Goal: Ask a question: Seek information or help from site administrators or community

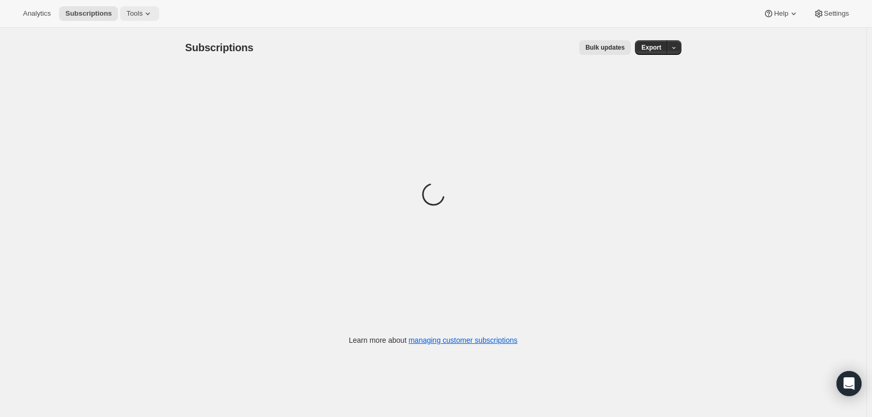
click at [134, 12] on span "Tools" at bounding box center [134, 13] width 16 height 8
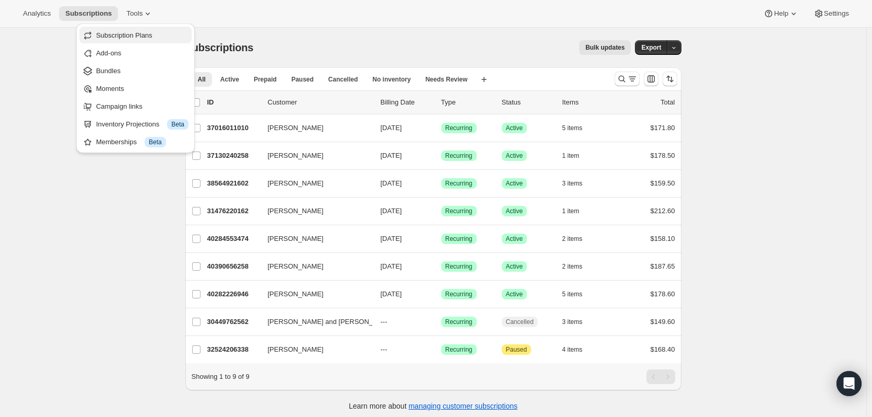
click at [143, 41] on button "Subscription Plans" at bounding box center [135, 35] width 112 height 17
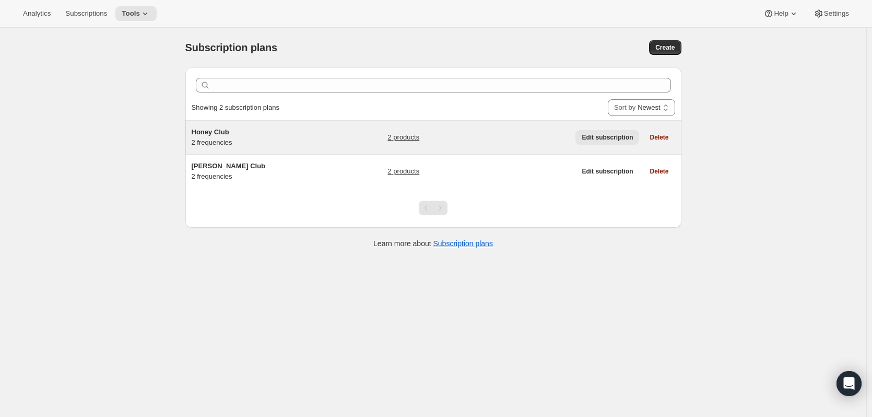
click at [619, 138] on span "Edit subscription" at bounding box center [607, 137] width 51 height 8
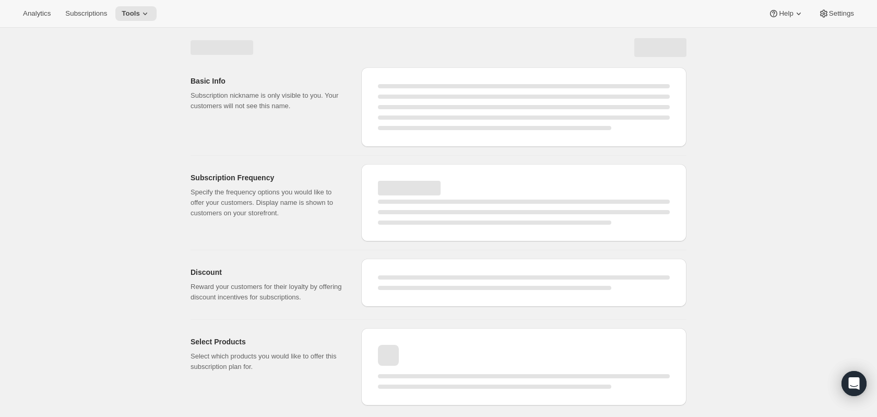
select select "WEEK"
select select "MONTH"
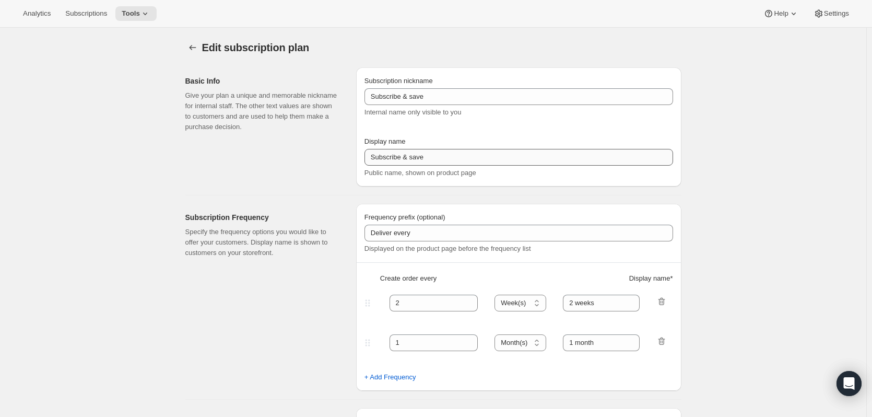
type input "Honey Club"
type input "6"
select select "MONTH"
type input "6 months"
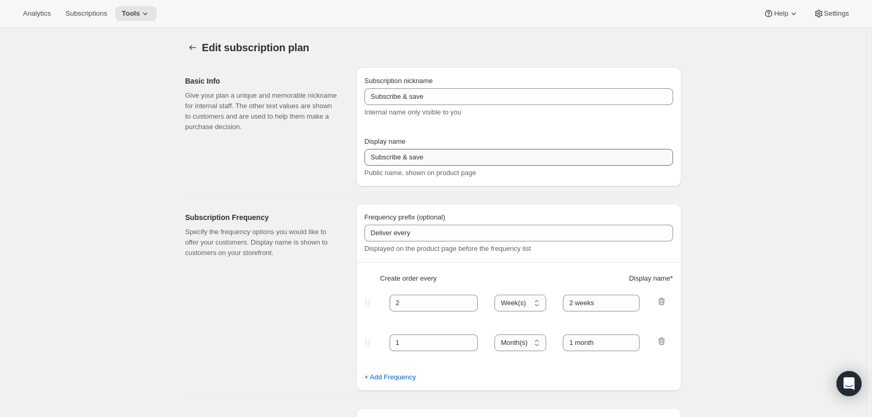
type input "3"
type input "3 months"
type input "15"
checkbox input "true"
select select "YEARDAY"
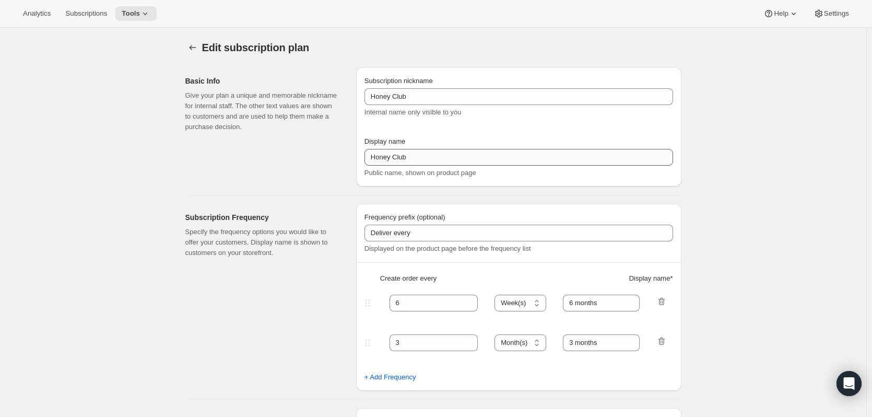
select select "3"
select select "6"
select select "9"
select select "12"
click at [191, 44] on icon "Subscription plans" at bounding box center [192, 47] width 10 height 10
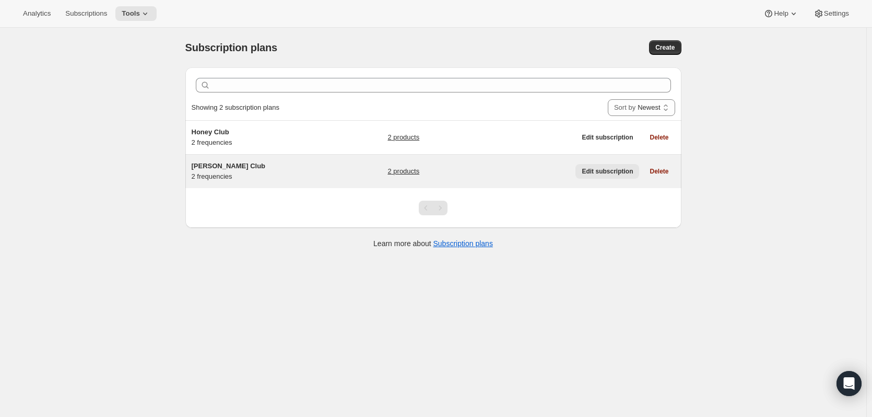
click at [598, 171] on span "Edit subscription" at bounding box center [607, 171] width 51 height 8
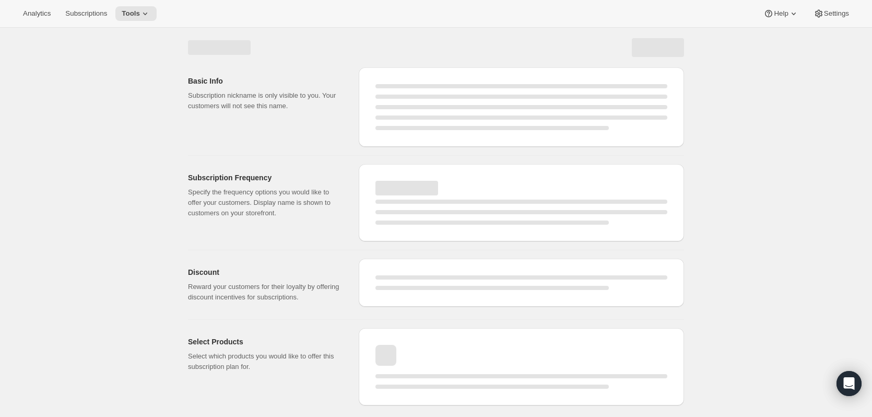
select select "WEEK"
select select "MONTH"
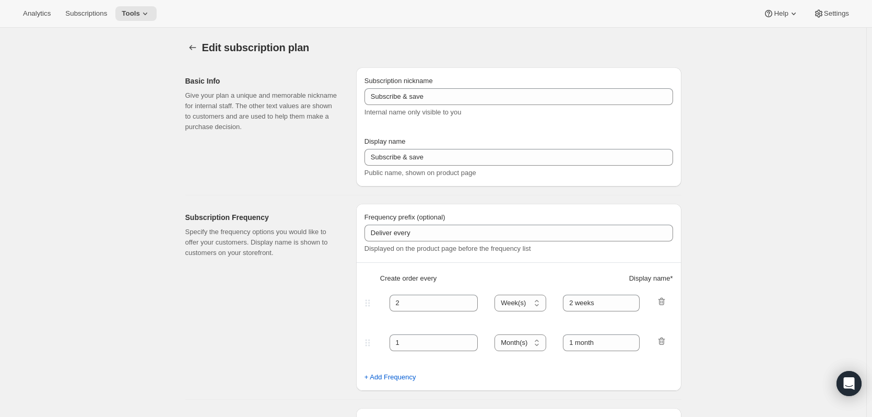
type input "[PERSON_NAME] Club"
type input "Join our [PERSON_NAME] Club"
type input "6"
select select "MONTH"
type input "6 months"
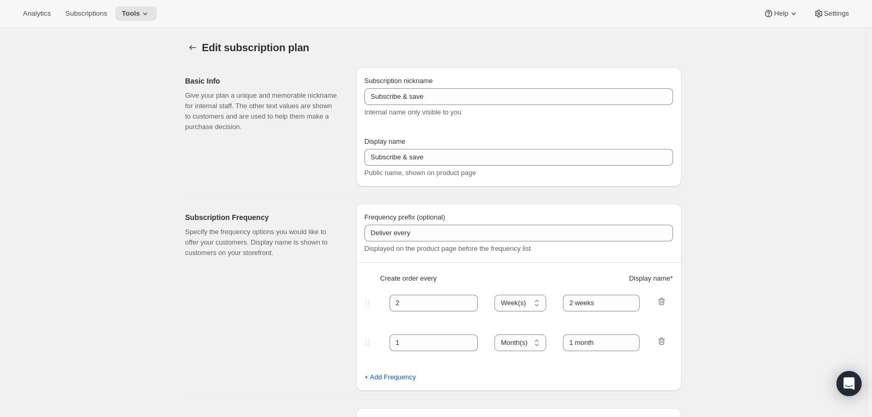
type input "3"
type input "3 months"
type input "15"
checkbox input "true"
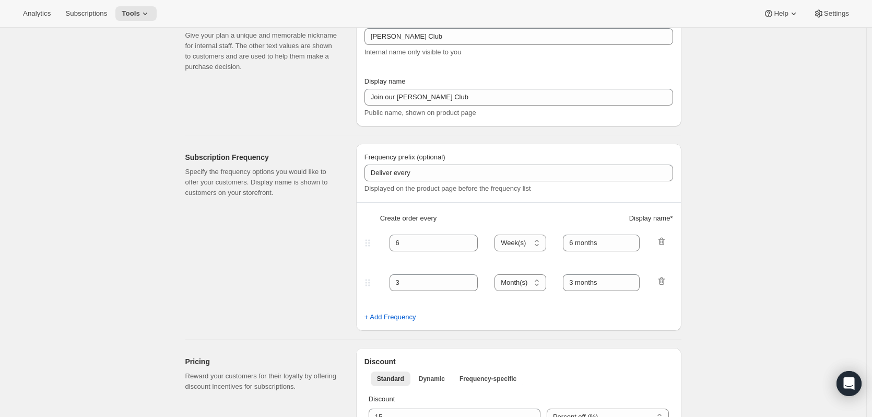
select select "YEARDAY"
select select "3"
select select "6"
select select "9"
select select "12"
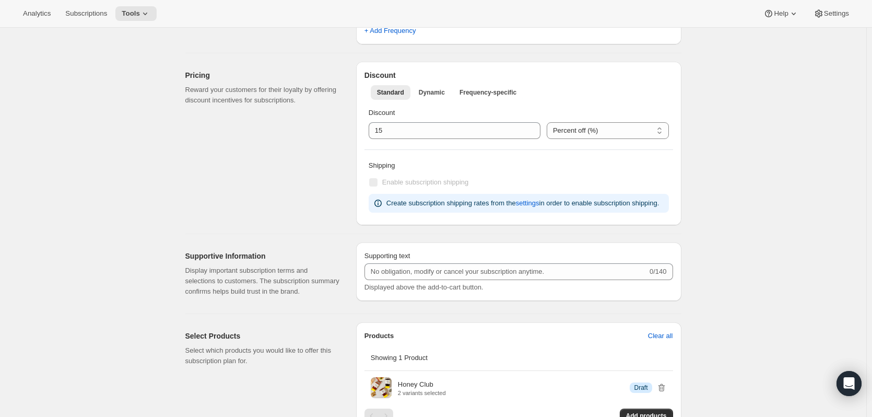
scroll to position [418, 0]
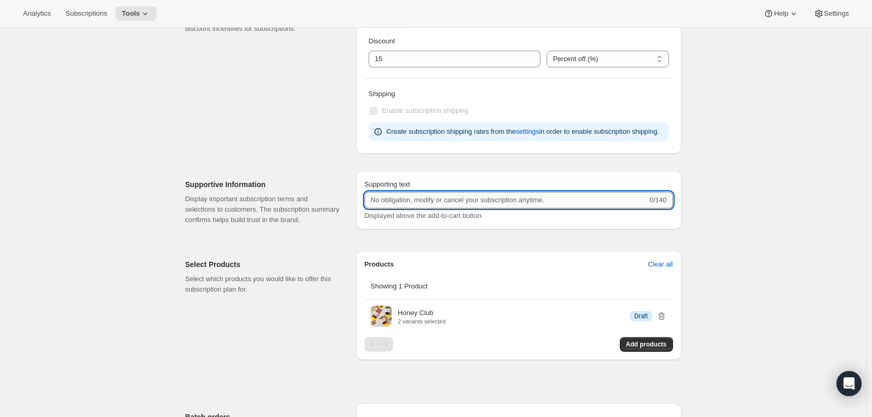
click at [445, 193] on input "Supporting text" at bounding box center [505, 200] width 283 height 17
click at [598, 236] on div "Basic Info Give your plan a unique and memorable nickname for internal staff. T…" at bounding box center [429, 266] width 504 height 1251
click at [549, 198] on input "Supporting text" at bounding box center [505, 200] width 283 height 17
type input "m"
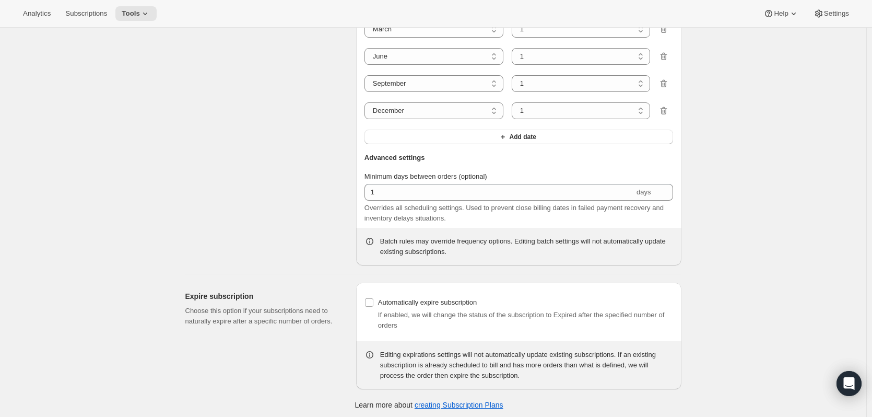
scroll to position [893, 0]
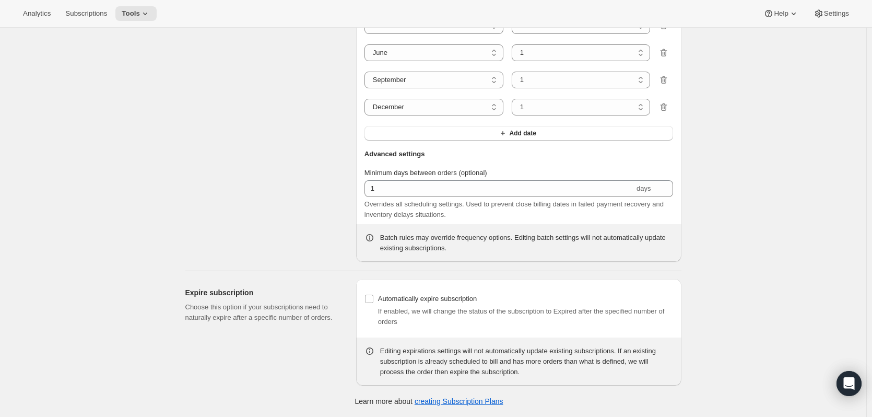
type input "1 year commitment minimum"
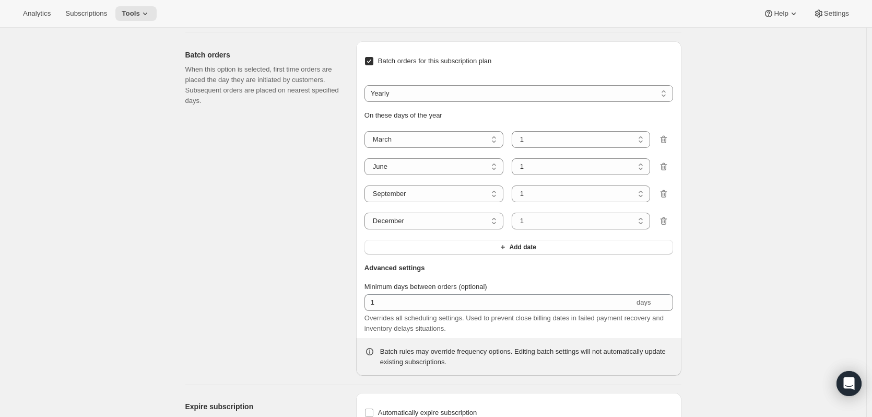
scroll to position [0, 0]
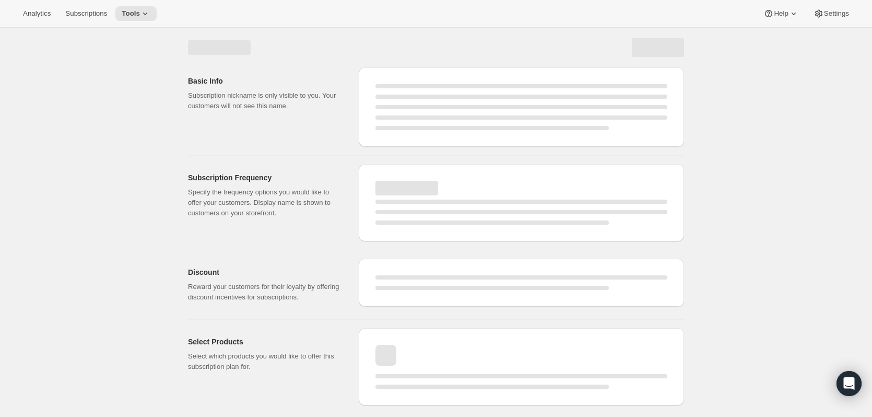
select select "MONTH"
select select "YEARDAY"
select select "3"
select select "6"
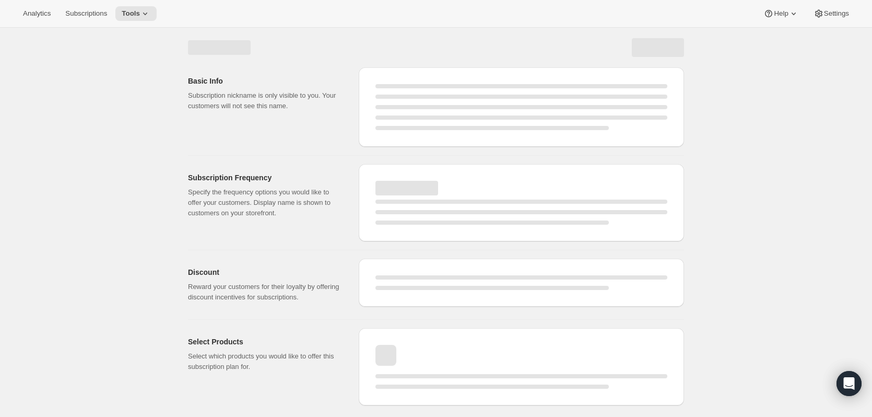
select select "9"
select select "12"
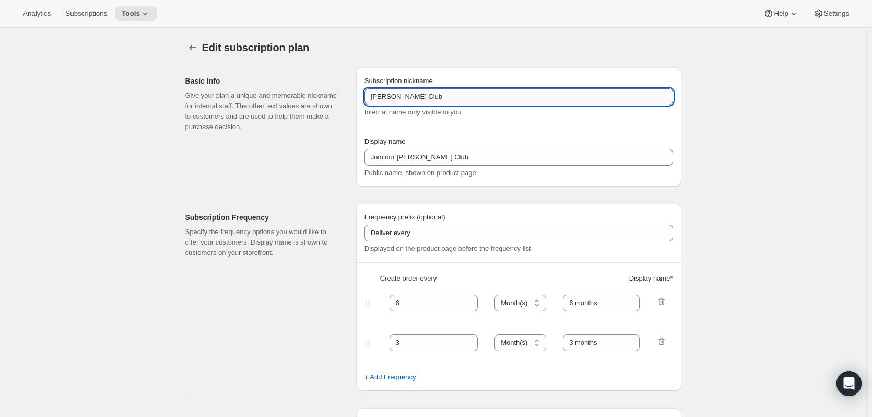
click at [407, 89] on input "[PERSON_NAME] Club" at bounding box center [518, 96] width 309 height 17
type input "1 year commitment minimum"
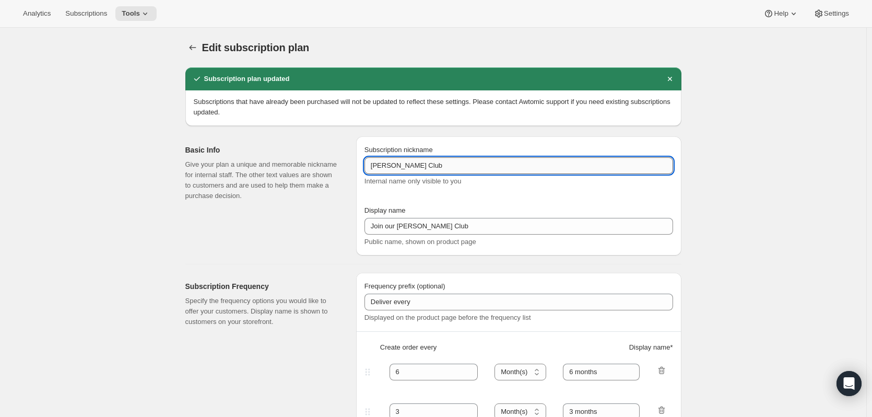
click at [383, 163] on input "[PERSON_NAME] Club" at bounding box center [518, 165] width 309 height 17
type input "Honey Club"
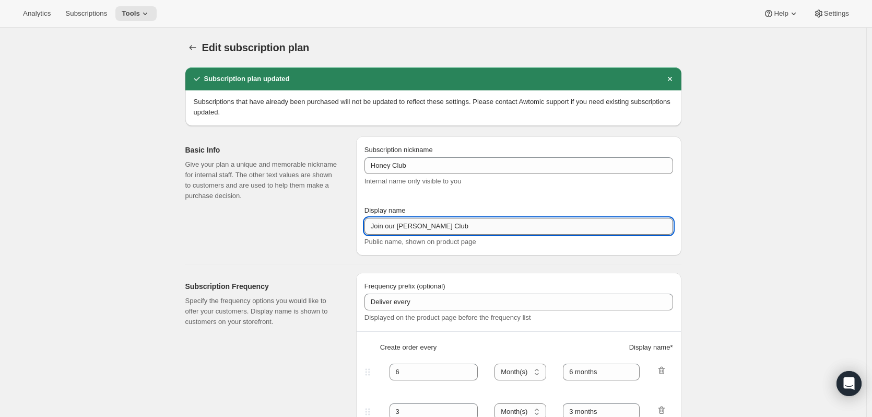
click at [411, 230] on input "Join our [PERSON_NAME] Club" at bounding box center [518, 226] width 309 height 17
type input "Join our Honey Club"
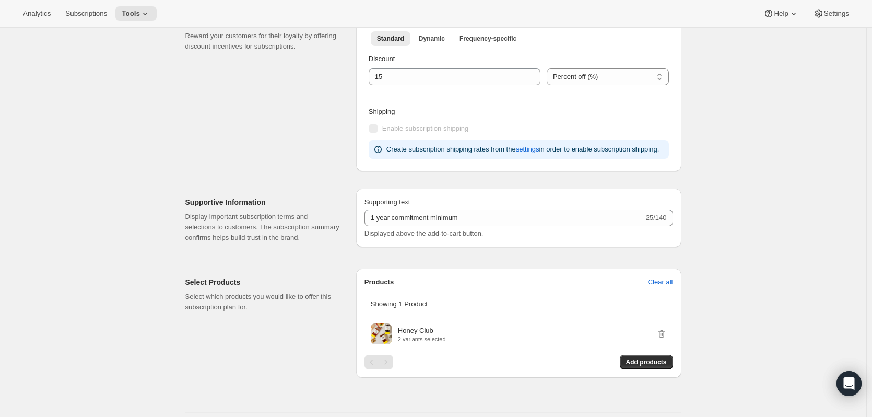
scroll to position [470, 0]
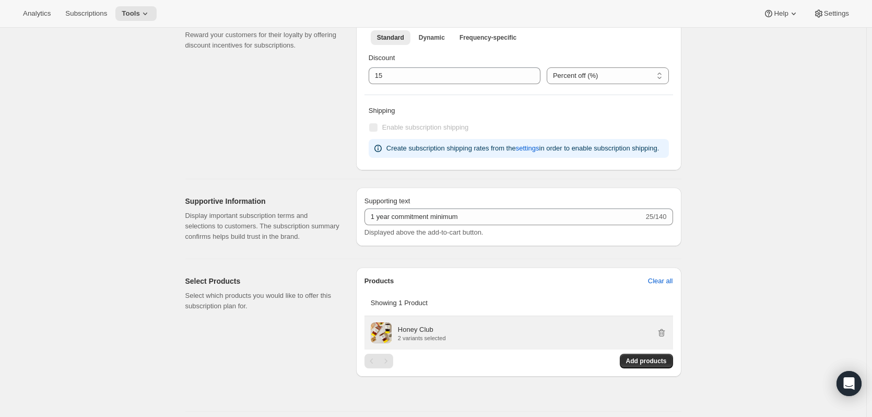
click at [441, 327] on div "Honey Club" at bounding box center [422, 329] width 48 height 10
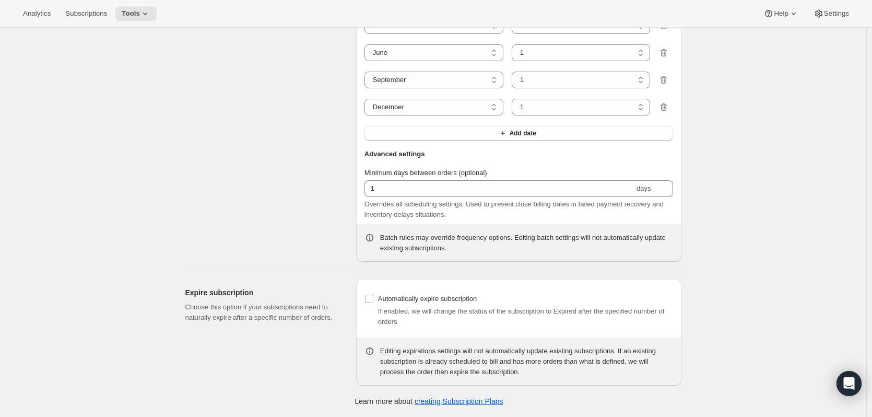
scroll to position [0, 0]
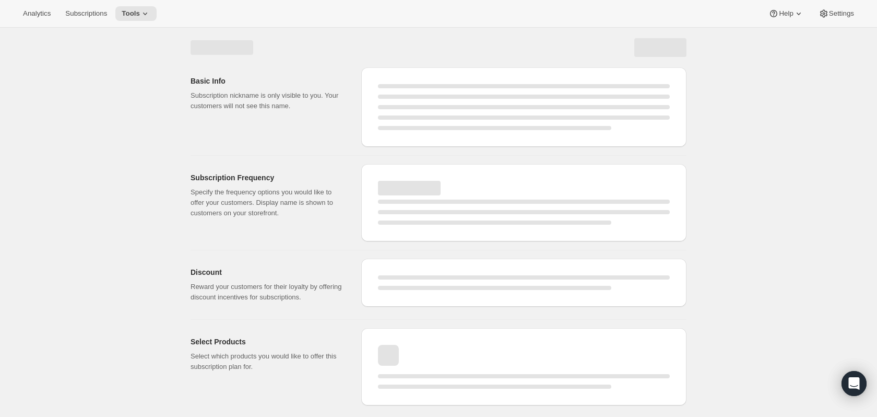
select select "MONTH"
select select "YEARDAY"
select select "3"
select select "6"
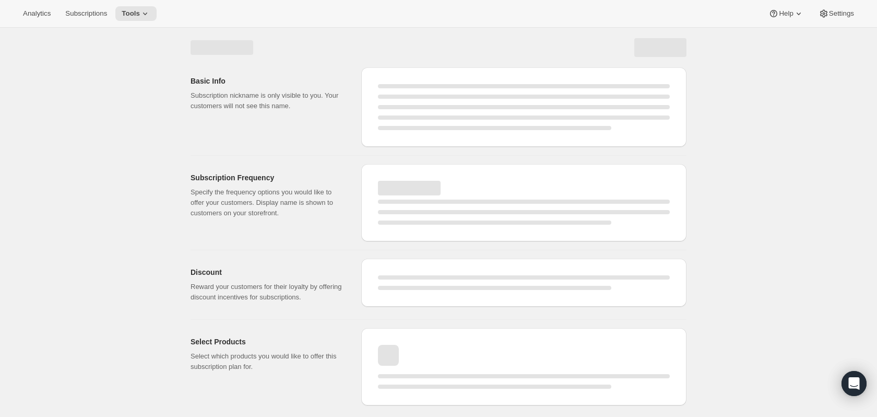
select select "9"
select select "12"
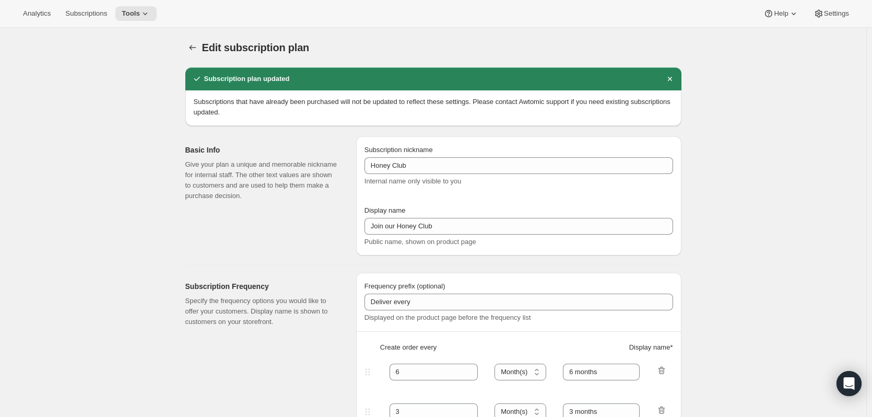
type input "Honey Club"
type input "Join our Honey Club"
click at [130, 12] on span "Tools" at bounding box center [131, 13] width 18 height 8
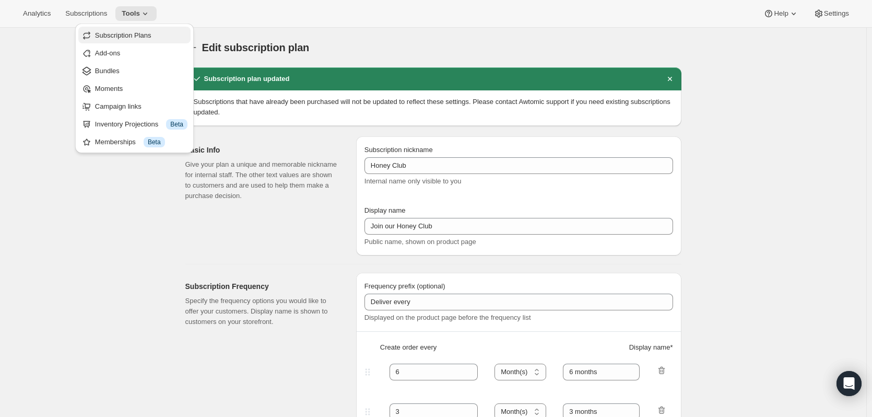
click at [154, 38] on span "Subscription Plans" at bounding box center [141, 35] width 92 height 10
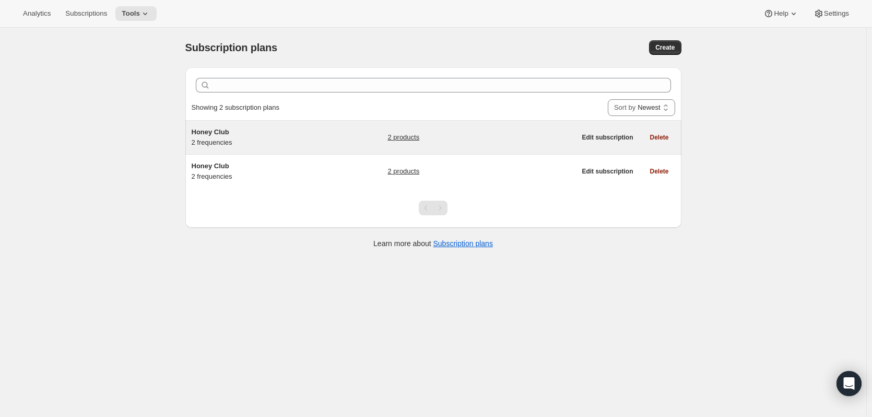
click at [493, 139] on div "2 products" at bounding box center [481, 137] width 188 height 21
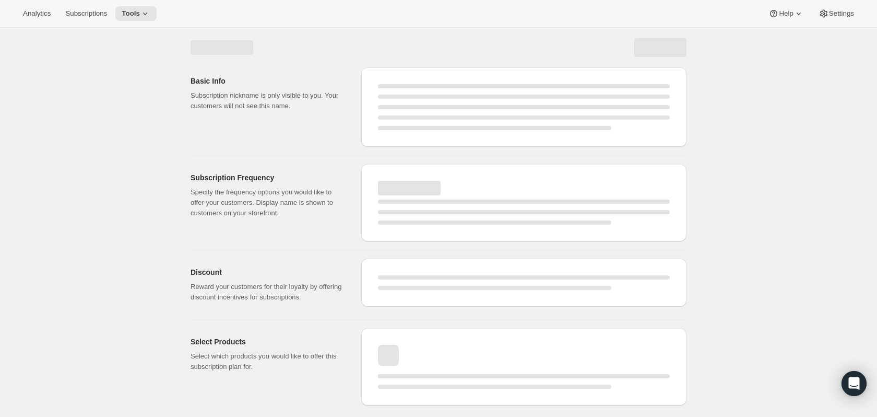
select select "WEEK"
select select "MONTH"
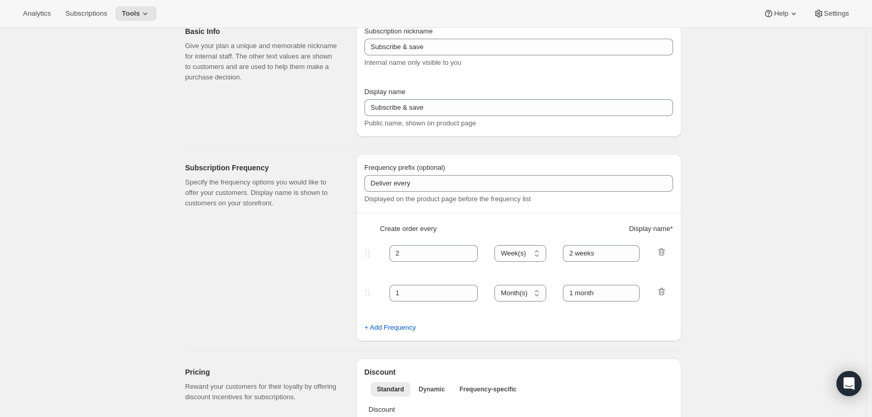
type input "Honey Club"
type input "6"
select select "MONTH"
type input "6 months"
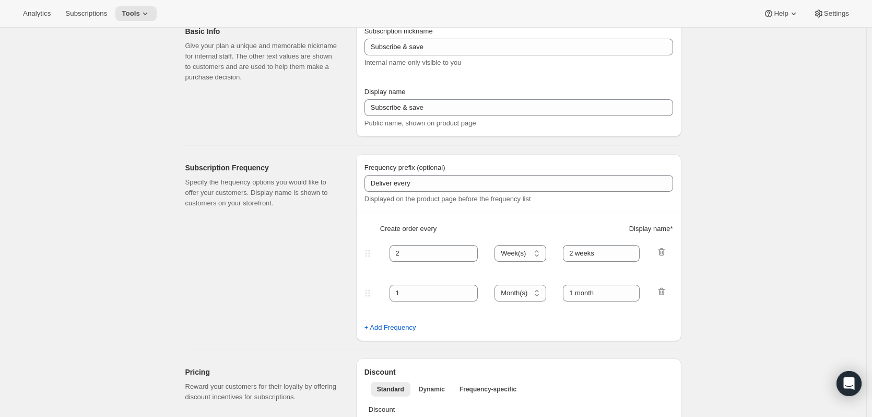
type input "3"
type input "3 months"
type input "15"
checkbox input "true"
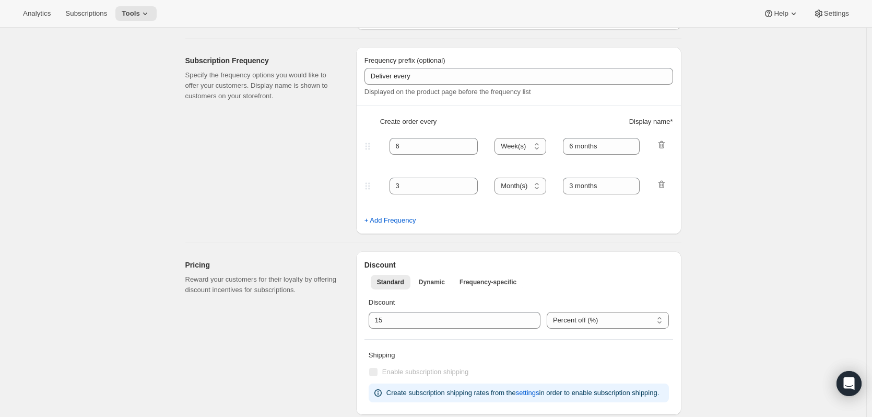
select select "YEARDAY"
select select "3"
select select "6"
select select "9"
select select "12"
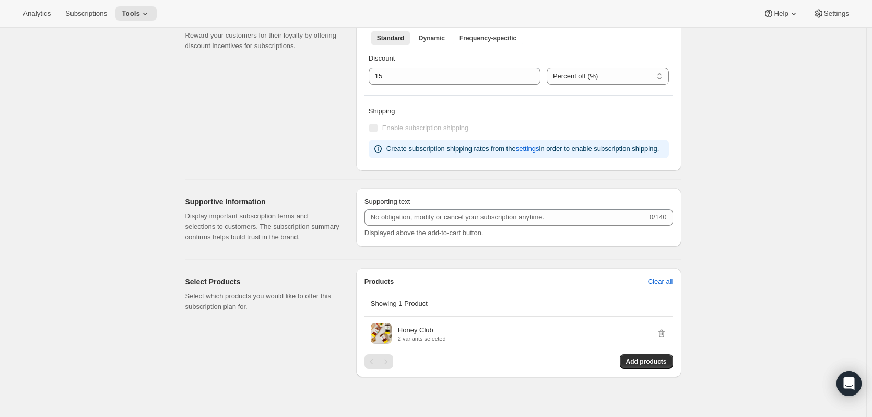
scroll to position [574, 0]
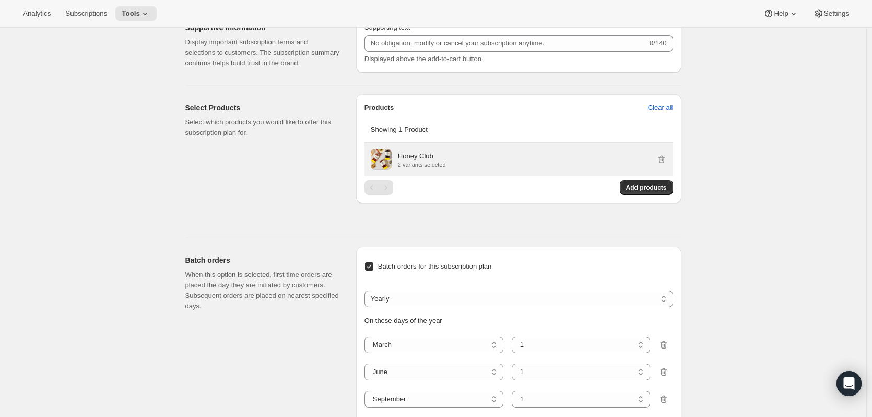
click at [658, 156] on div "Honey Club 2 variants selected" at bounding box center [532, 159] width 269 height 17
click at [663, 157] on icon "button" at bounding box center [661, 160] width 7 height 8
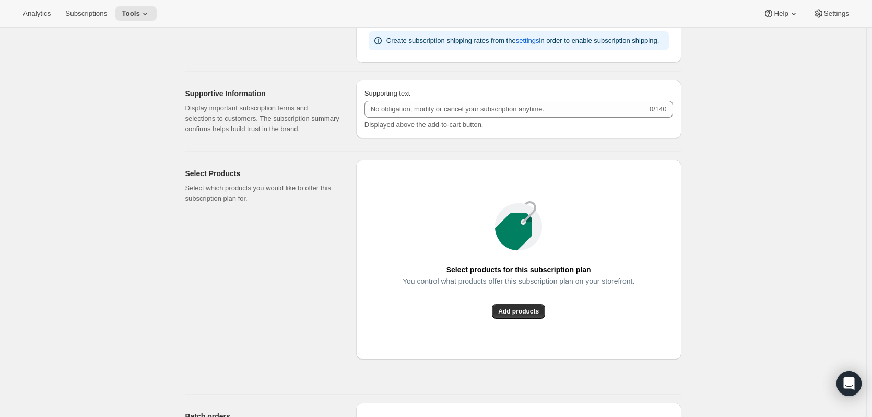
scroll to position [461, 0]
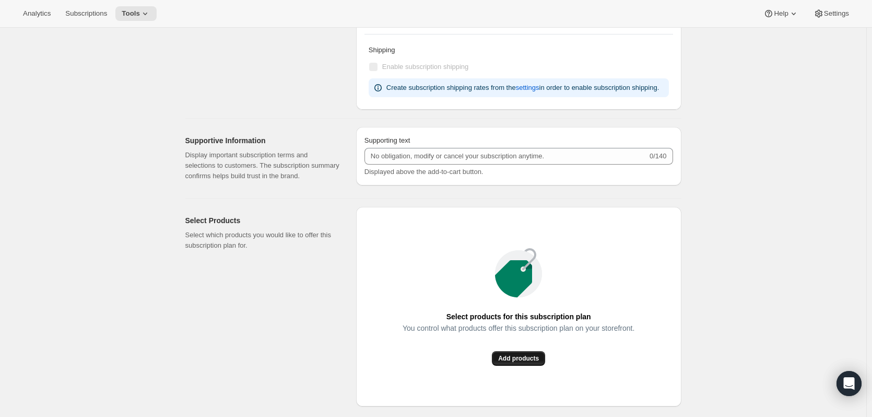
click at [524, 363] on button "Add products" at bounding box center [518, 358] width 53 height 15
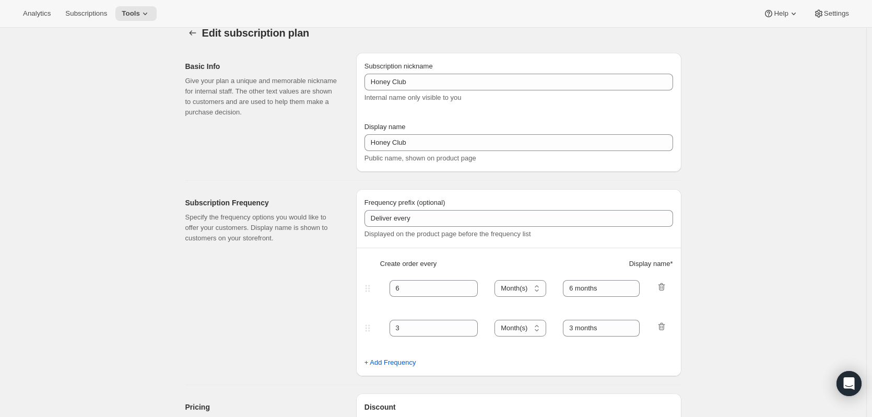
scroll to position [0, 0]
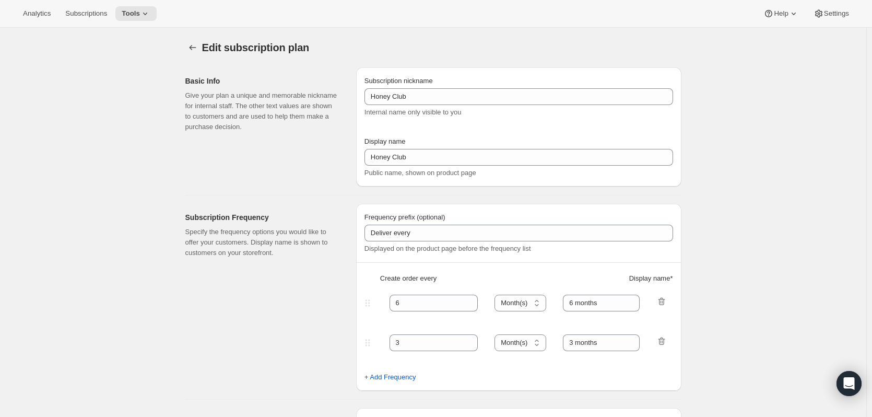
click at [205, 51] on span "Edit subscription plan" at bounding box center [256, 47] width 108 height 11
click at [192, 51] on icon "Subscription plans" at bounding box center [192, 47] width 10 height 10
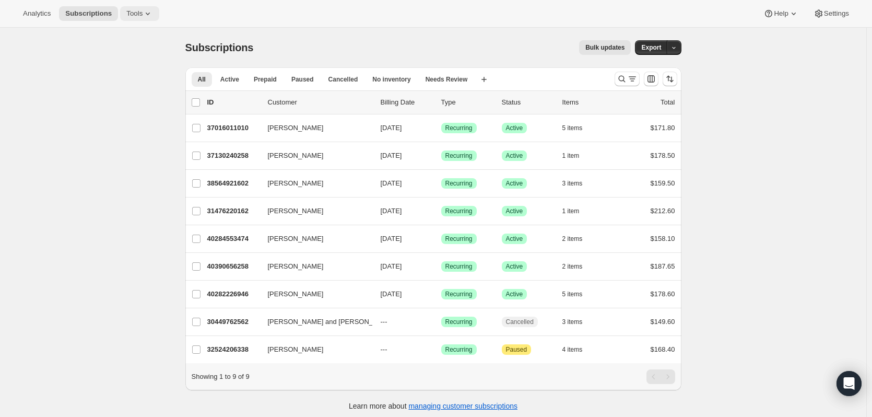
click at [144, 20] on button "Tools" at bounding box center [139, 13] width 39 height 15
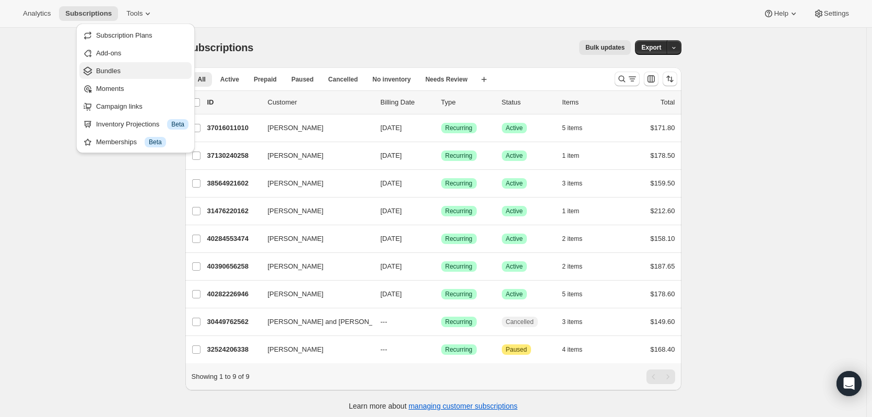
click at [132, 72] on span "Bundles" at bounding box center [142, 71] width 92 height 10
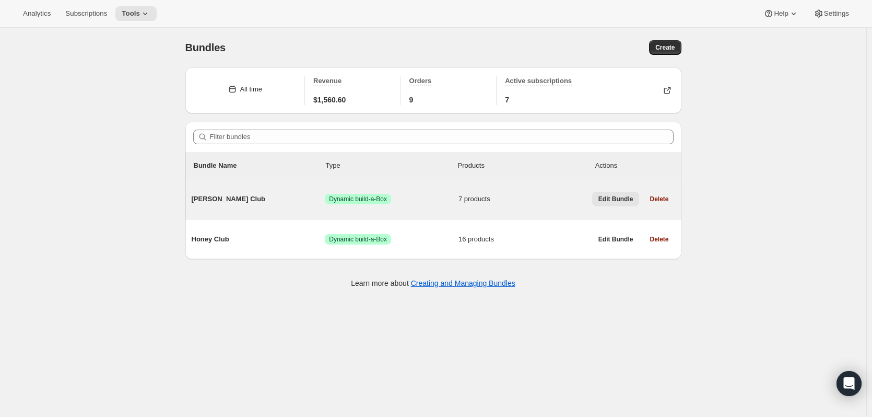
click at [605, 196] on span "Edit Bundle" at bounding box center [615, 199] width 35 height 8
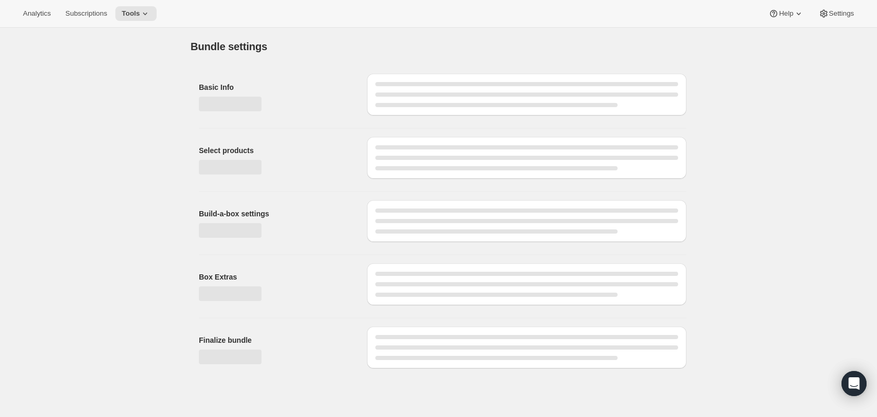
type input "[PERSON_NAME] Club"
radio input "true"
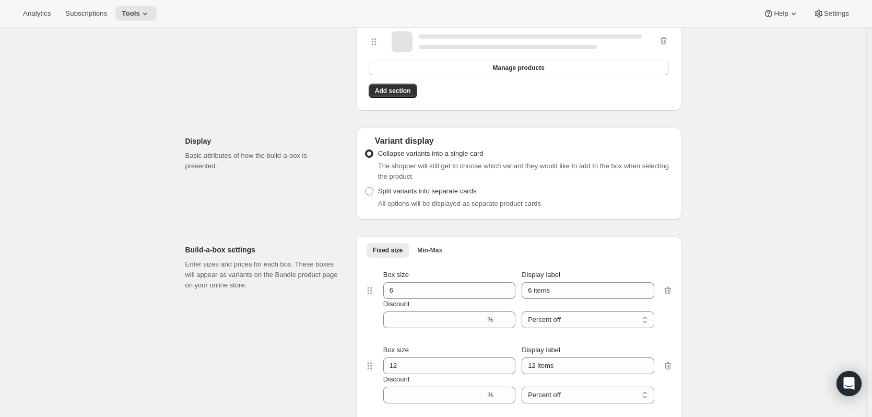
scroll to position [522, 0]
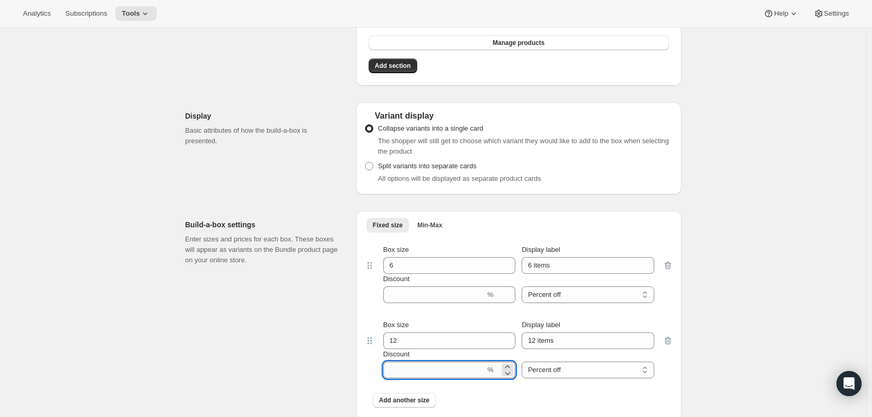
click at [436, 363] on input "Discount" at bounding box center [434, 369] width 102 height 17
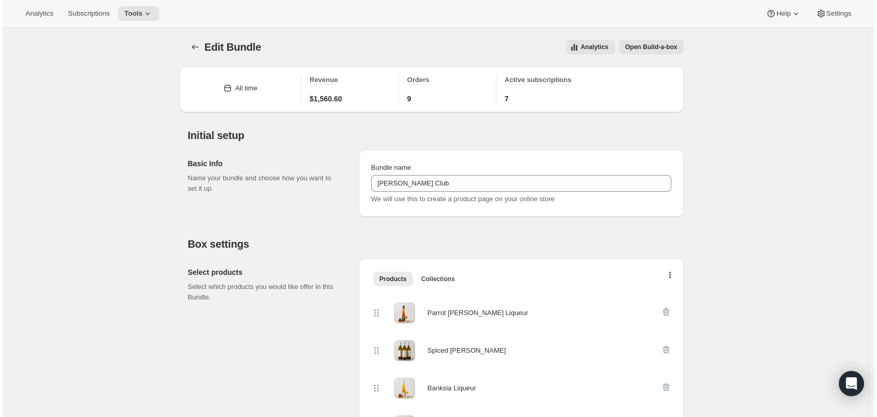
scroll to position [0, 0]
click at [194, 50] on icon "Bundles" at bounding box center [192, 47] width 7 height 5
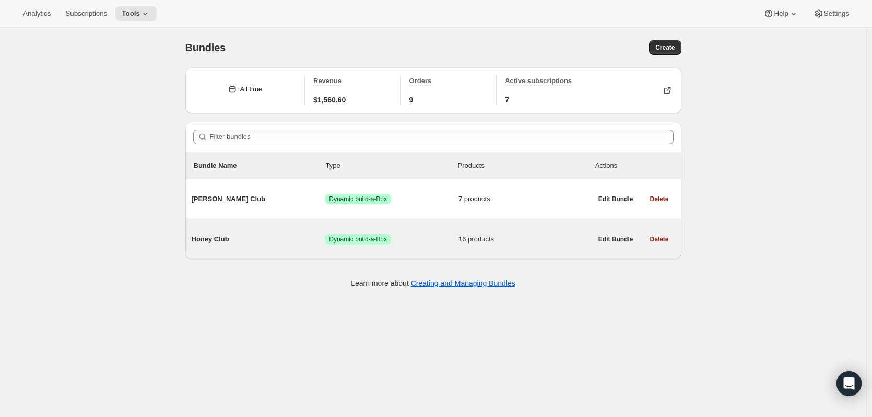
click at [222, 239] on span "Honey Club" at bounding box center [259, 239] width 134 height 10
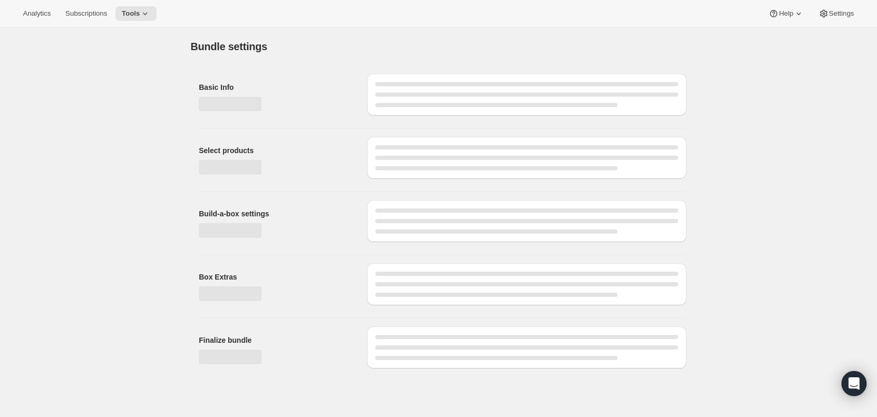
type input "Honey Club"
radio input "true"
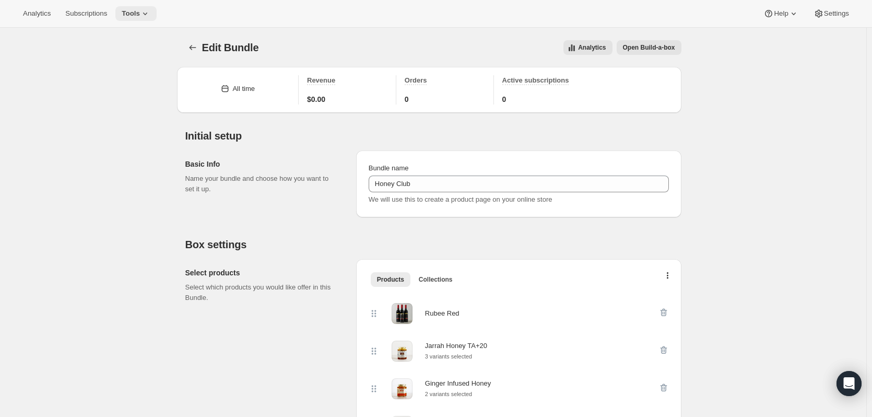
click at [141, 9] on icon at bounding box center [145, 13] width 10 height 10
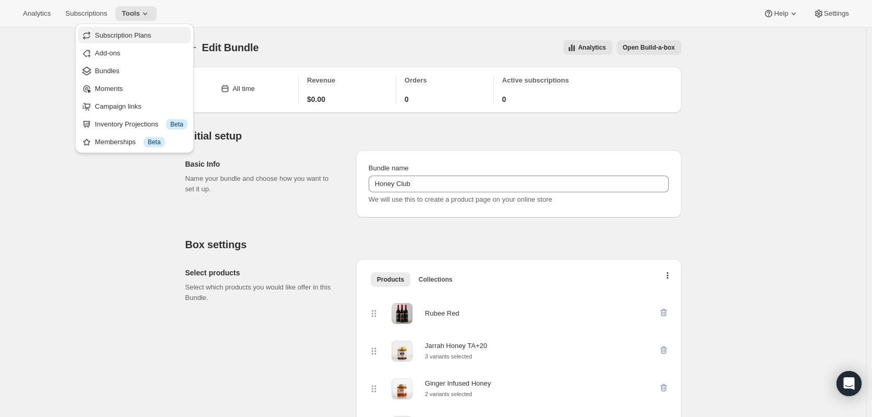
click at [139, 40] on span "Subscription Plans" at bounding box center [141, 35] width 92 height 10
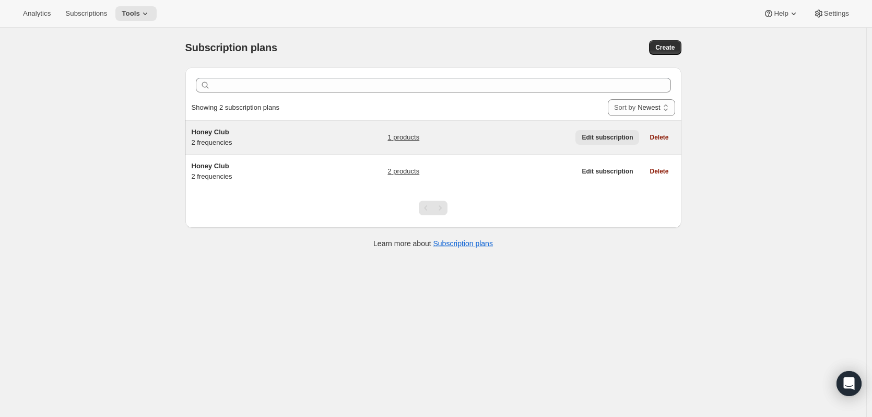
click at [627, 135] on span "Edit subscription" at bounding box center [607, 137] width 51 height 8
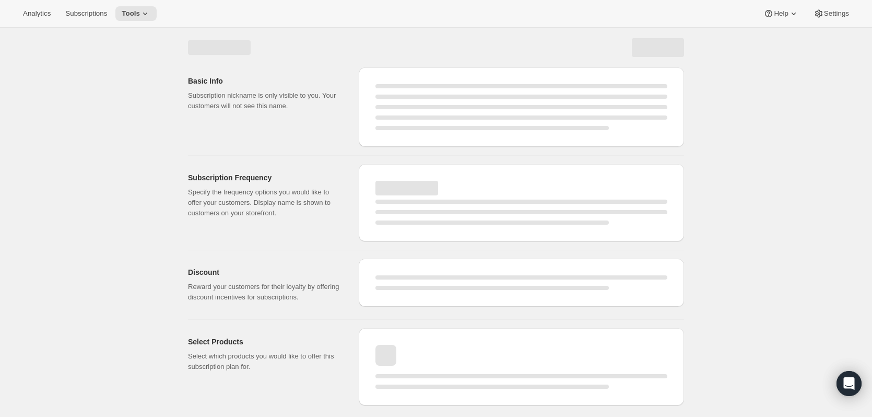
select select "WEEK"
select select "MONTH"
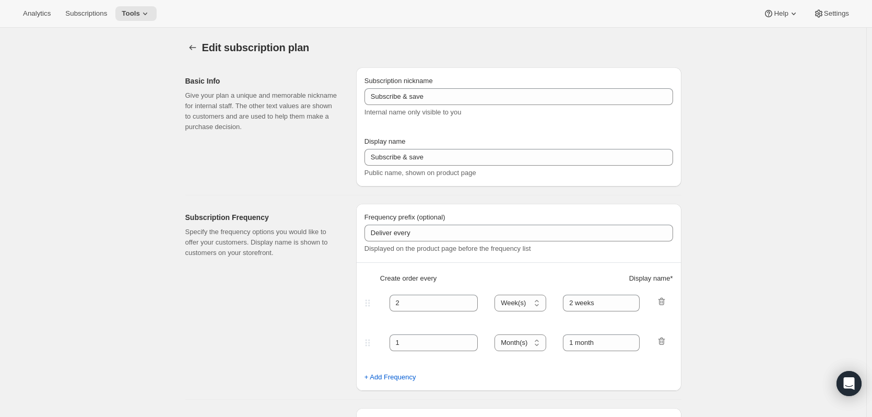
type input "Honey Club"
type input "6"
select select "MONTH"
type input "6 months"
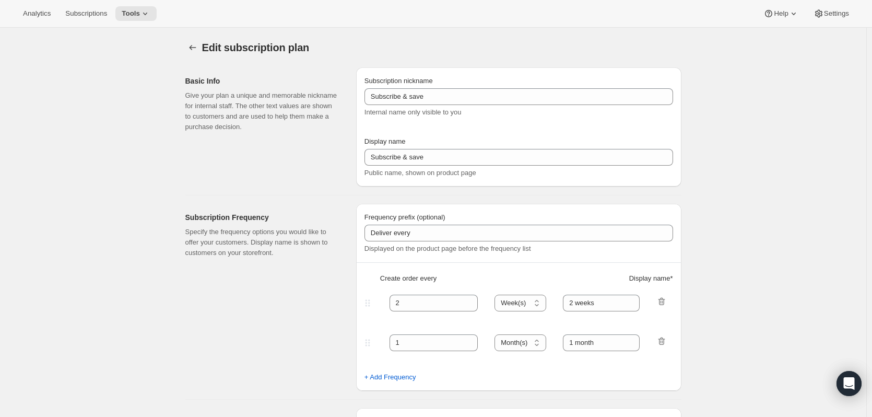
type input "3"
type input "3 months"
type input "15"
checkbox input "true"
select select "YEARDAY"
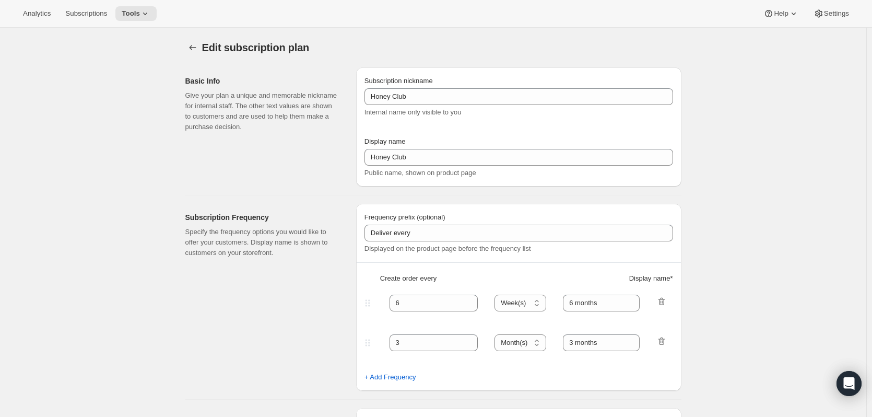
select select "3"
select select "6"
select select "9"
select select "12"
click at [196, 44] on icon "Subscription plans" at bounding box center [192, 47] width 10 height 10
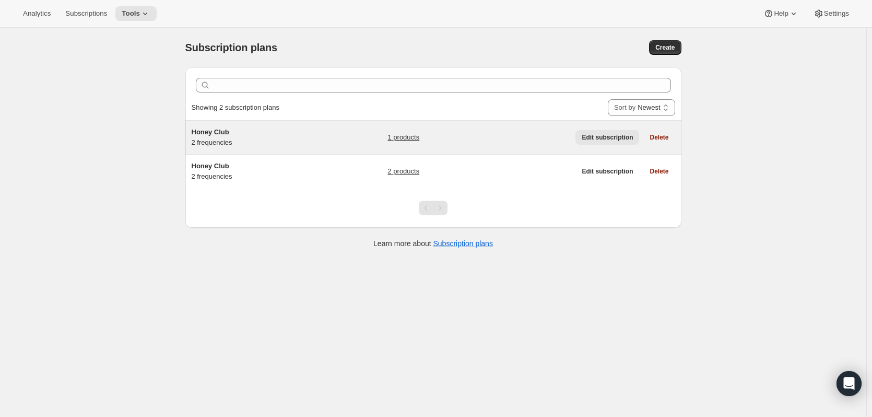
click at [626, 132] on button "Edit subscription" at bounding box center [607, 137] width 64 height 15
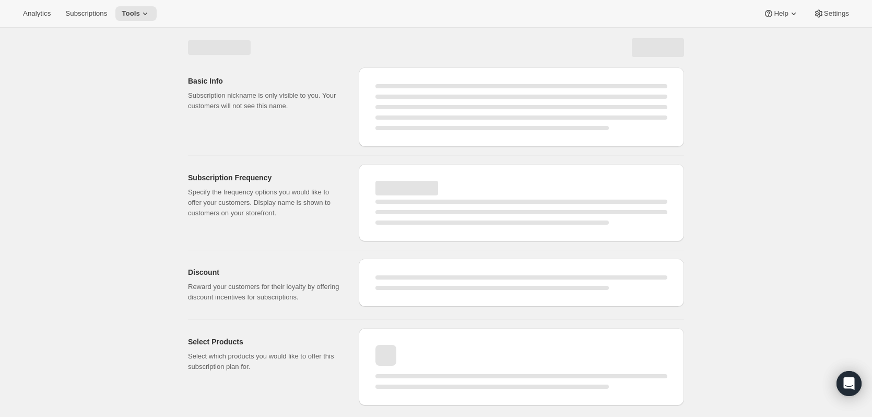
select select "WEEK"
select select "MONTH"
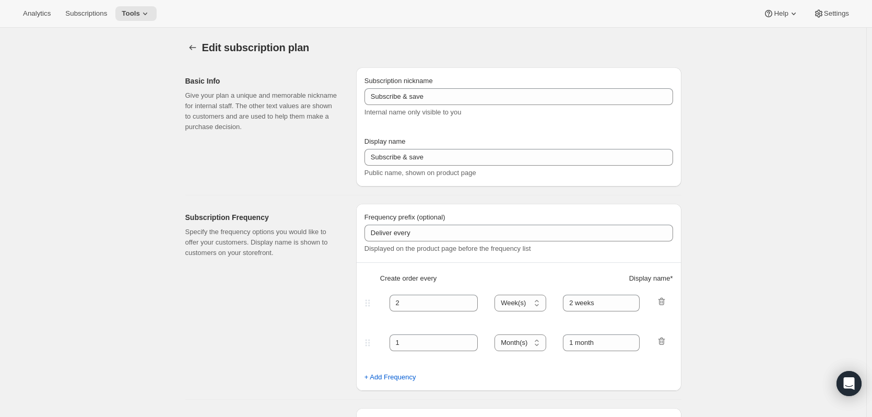
type input "Honey Club"
type input "6"
select select "MONTH"
type input "6 months"
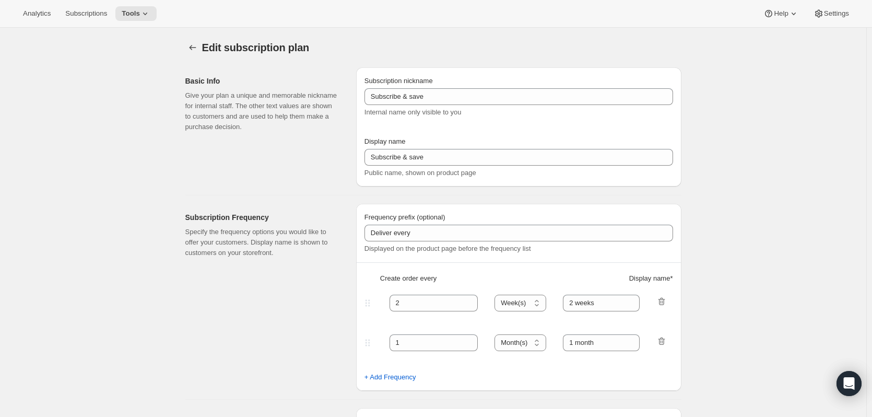
type input "3"
type input "3 months"
type input "15"
checkbox input "true"
select select "YEARDAY"
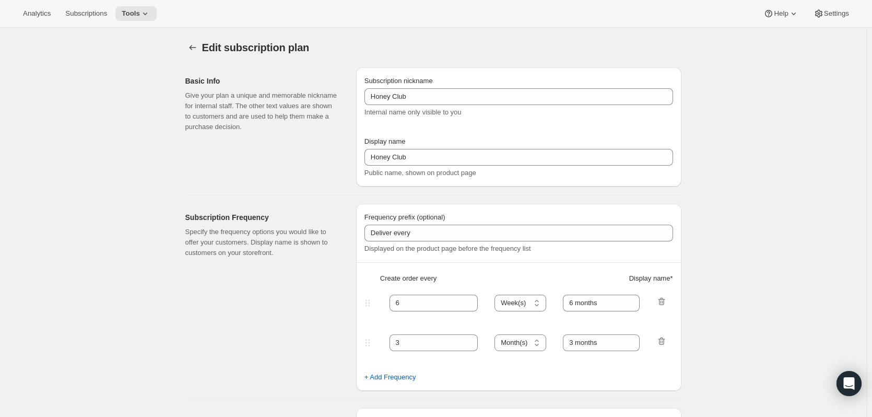
select select "3"
select select "6"
select select "9"
select select "12"
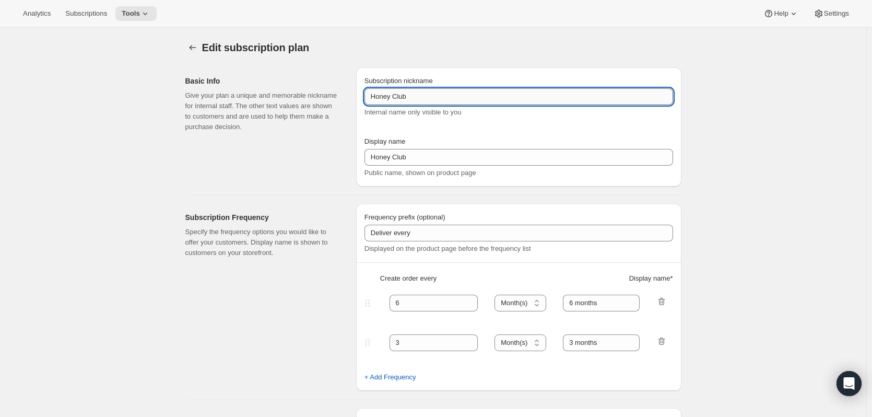
click at [456, 95] on input "Honey Club" at bounding box center [518, 96] width 309 height 17
type input "Honey Club - old"
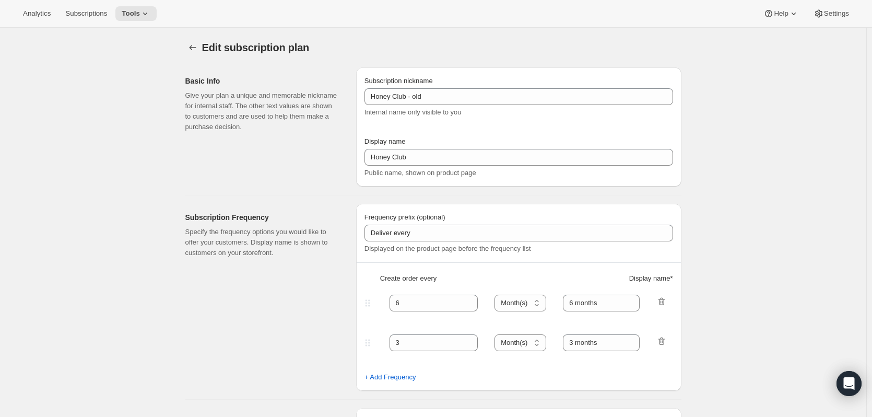
drag, startPoint x: 514, startPoint y: 19, endPoint x: 519, endPoint y: 1, distance: 18.4
click at [514, 18] on div "Analytics Subscriptions Tools Help Settings" at bounding box center [436, 14] width 872 height 28
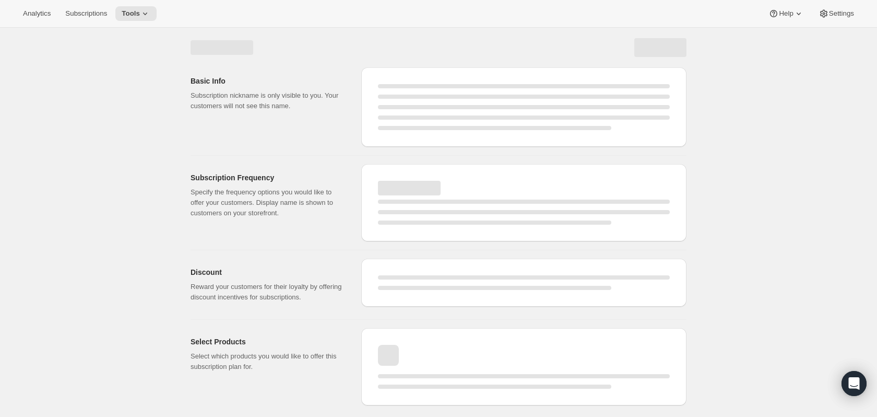
select select "MONTH"
select select "YEARDAY"
select select "3"
select select "6"
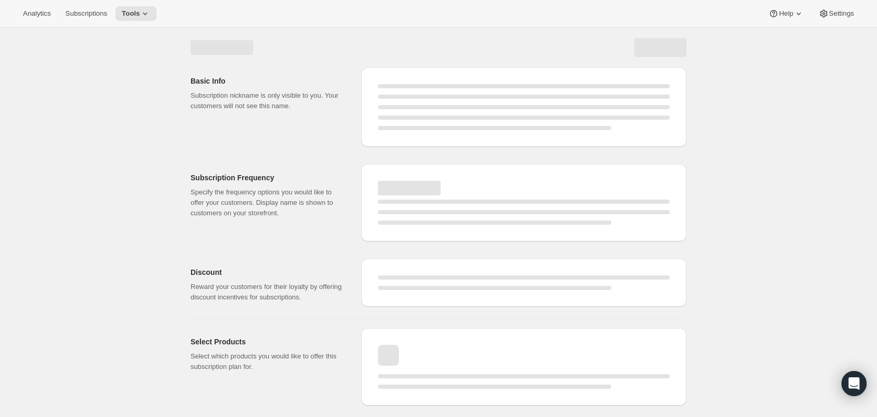
select select "9"
select select "12"
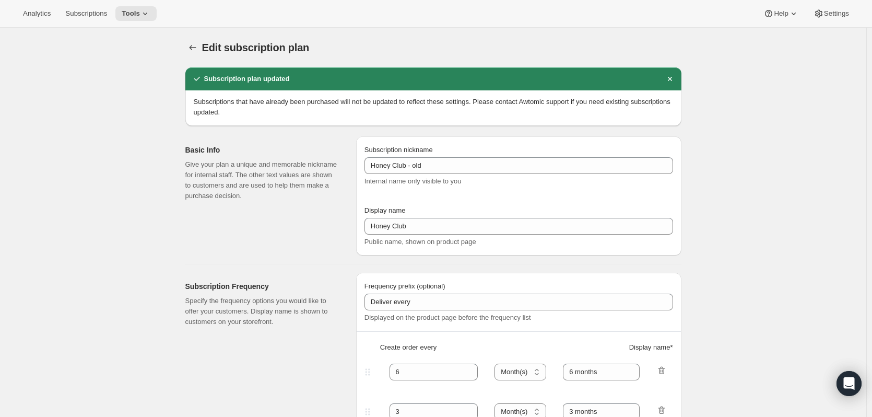
type input "Honey Club - old"
click at [198, 52] on icon "Subscription plans" at bounding box center [192, 47] width 10 height 10
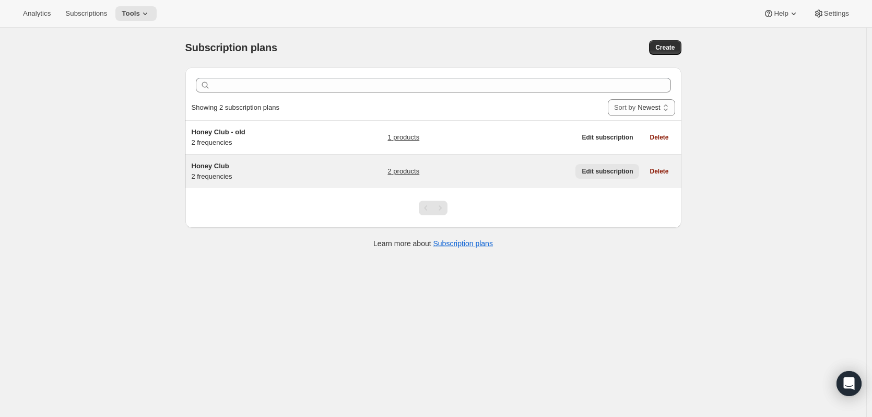
click at [623, 165] on button "Edit subscription" at bounding box center [607, 171] width 64 height 15
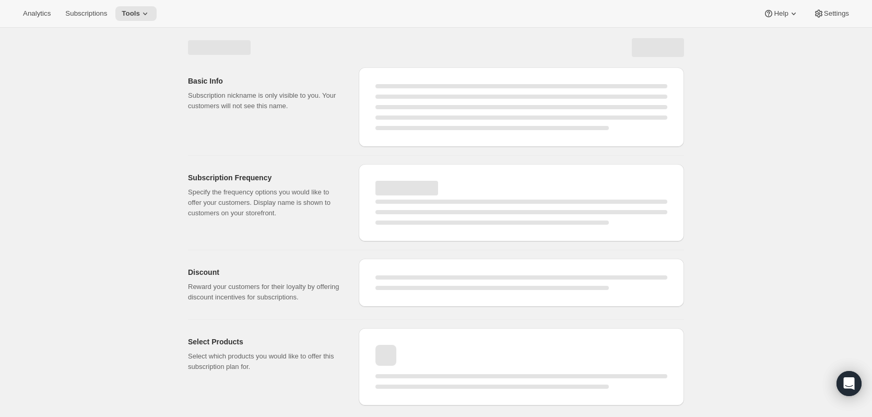
select select "WEEK"
select select "MONTH"
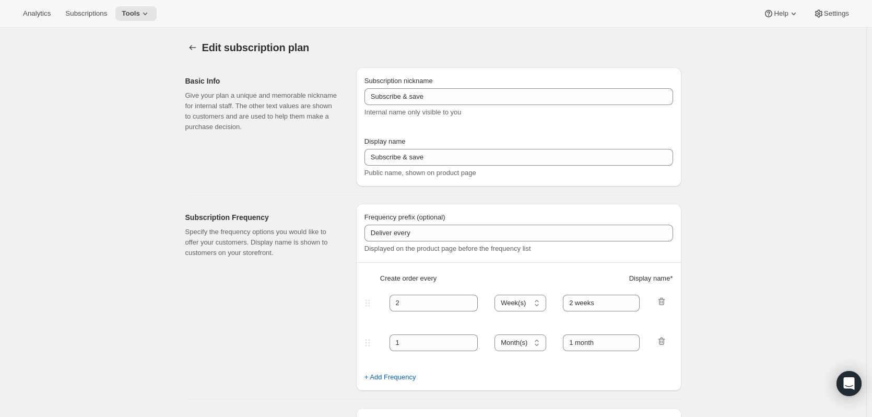
type input "Honey Club"
type input "Join our Honey Club"
type input "6"
select select "MONTH"
type input "6 months"
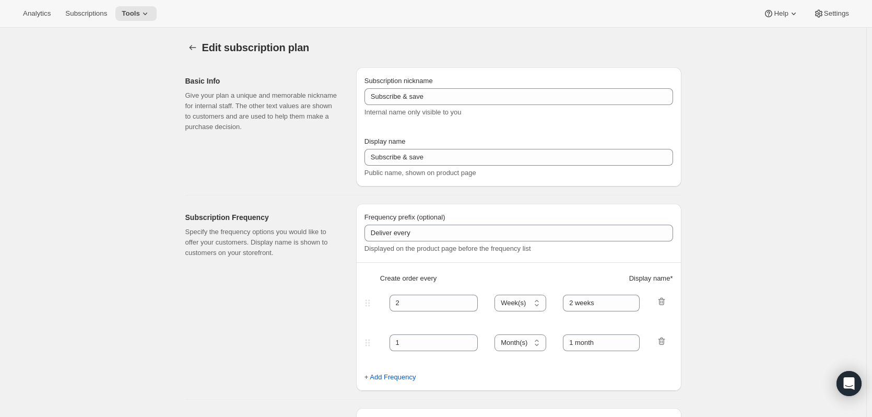
type input "3"
type input "3 months"
type input "15"
type input "1 year commitment minimum"
checkbox input "true"
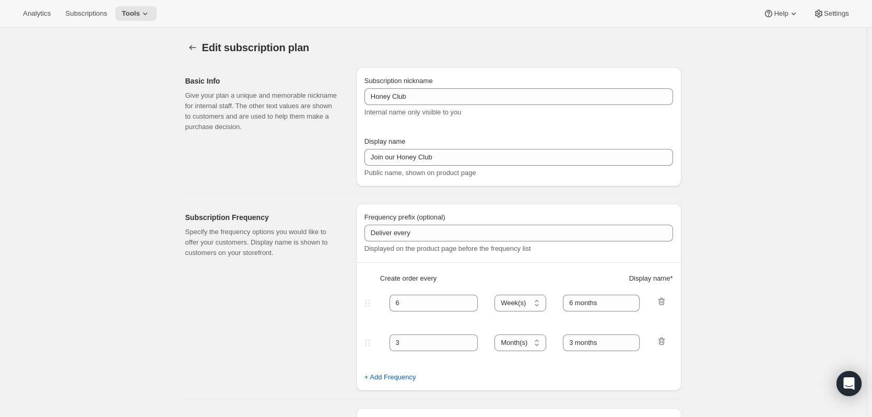
select select "YEARDAY"
select select "3"
select select "6"
select select "9"
select select "12"
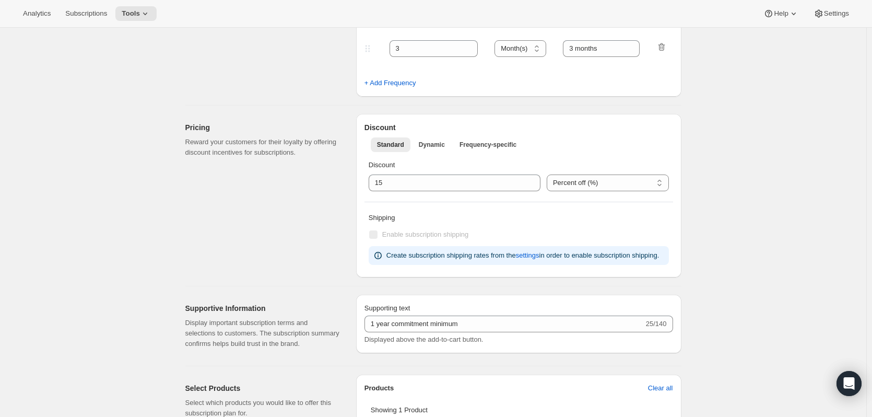
scroll to position [267, 0]
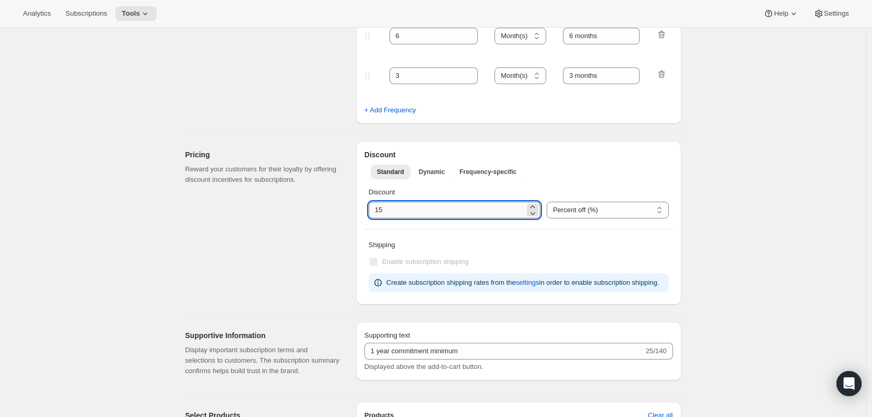
click at [466, 212] on input "integer" at bounding box center [447, 210] width 156 height 17
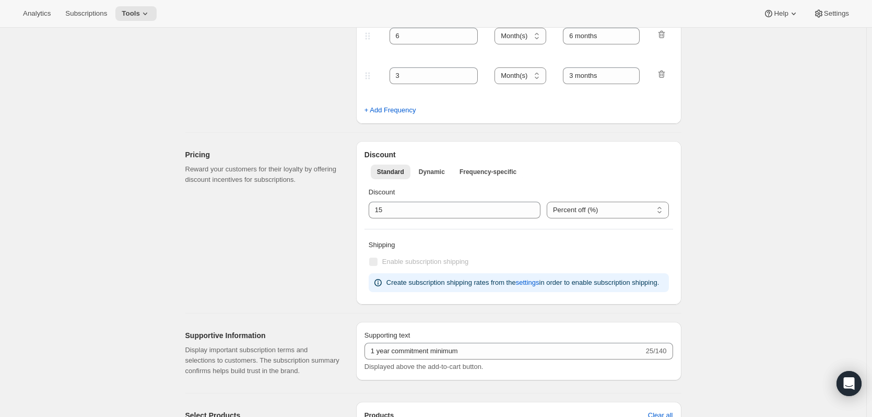
click at [325, 217] on div "Pricing Reward your customers for their loyalty by offering discount incentives…" at bounding box center [266, 222] width 162 height 163
click at [305, 162] on div "Pricing Reward your customers for their loyalty by offering discount incentives…" at bounding box center [262, 166] width 154 height 35
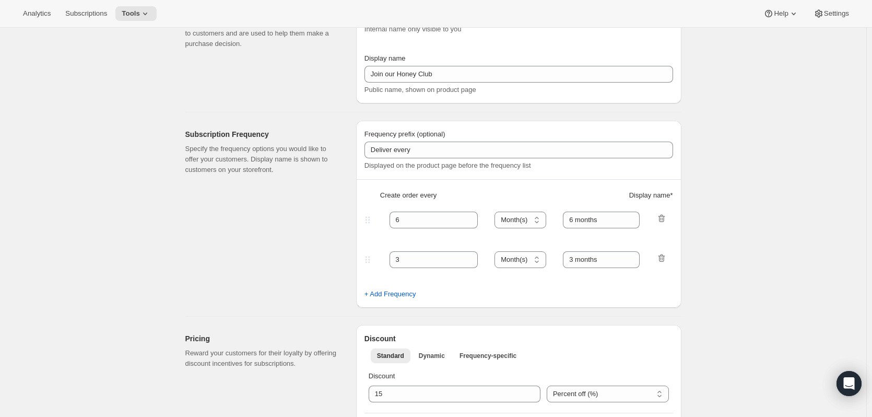
scroll to position [0, 0]
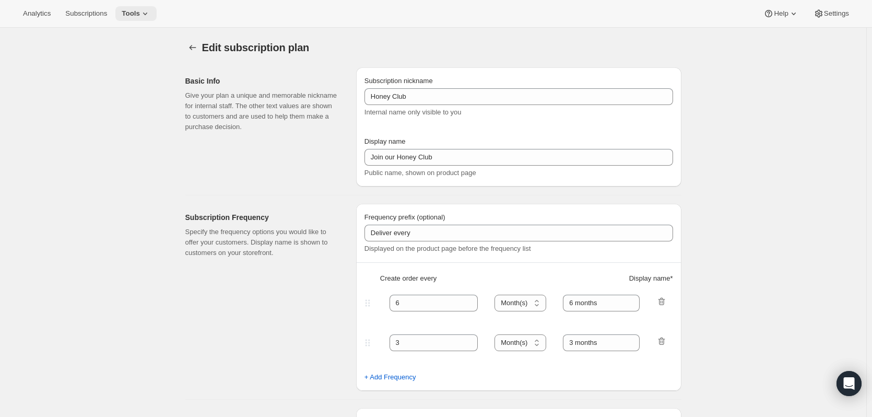
click at [144, 17] on icon at bounding box center [145, 13] width 10 height 10
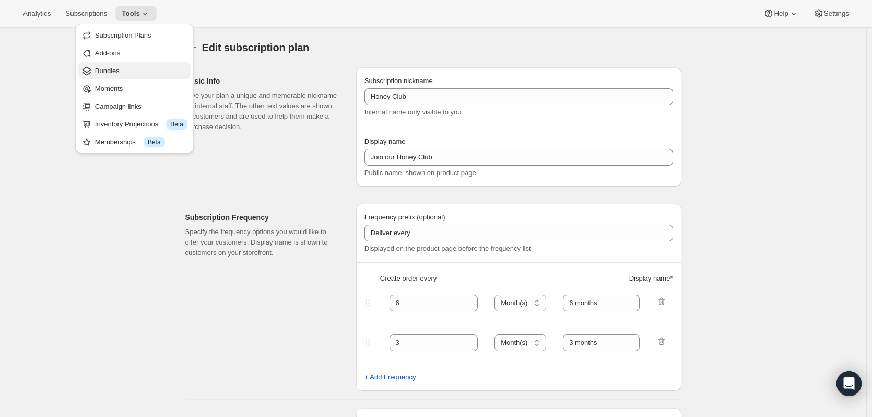
click at [146, 67] on span "Bundles" at bounding box center [141, 71] width 92 height 10
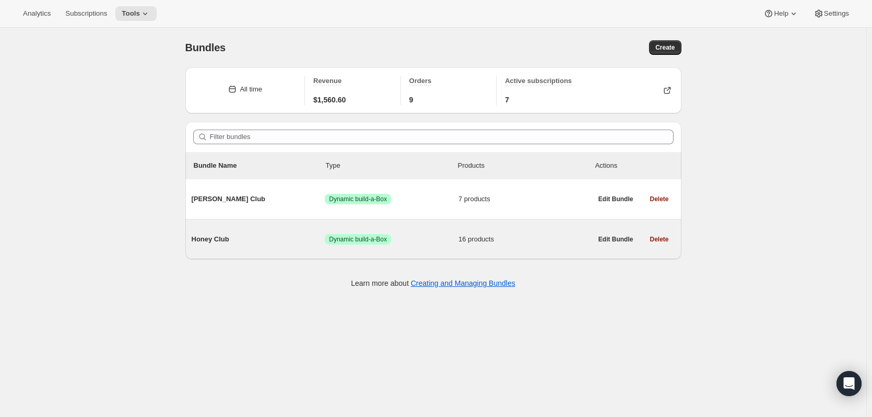
click at [216, 238] on span "Honey Club" at bounding box center [259, 239] width 134 height 10
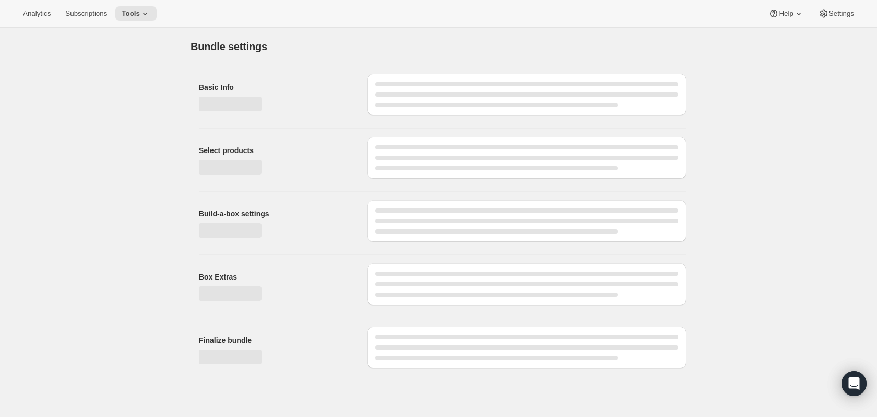
type input "Honey Club"
radio input "true"
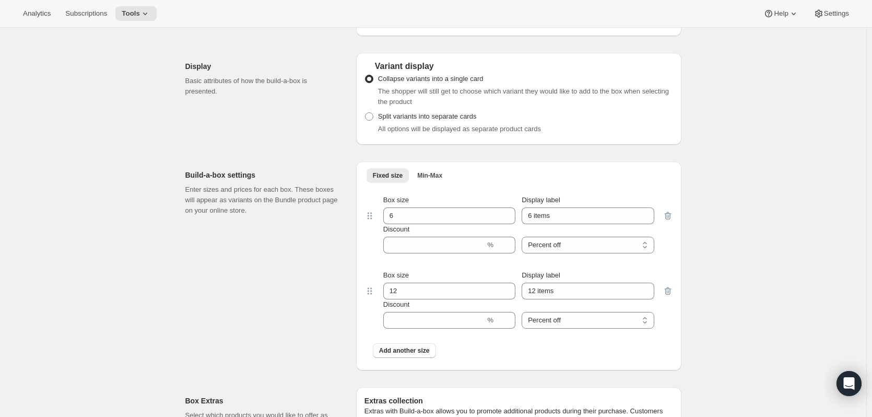
scroll to position [940, 0]
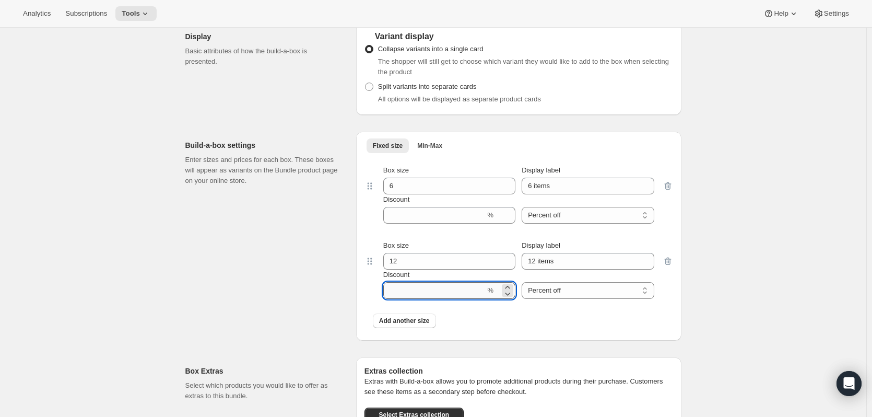
click at [442, 294] on input "Discount" at bounding box center [434, 290] width 102 height 17
click at [442, 296] on input "Discount" at bounding box center [434, 290] width 102 height 17
type input "15"
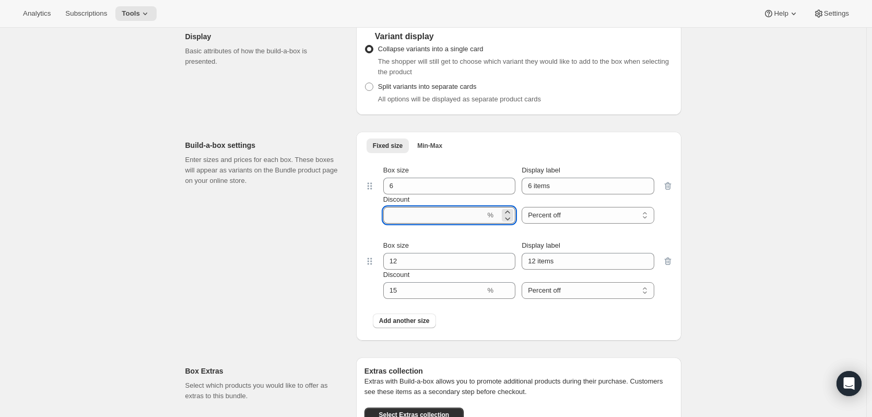
click at [444, 223] on input "Discount" at bounding box center [434, 215] width 102 height 17
type input "15"
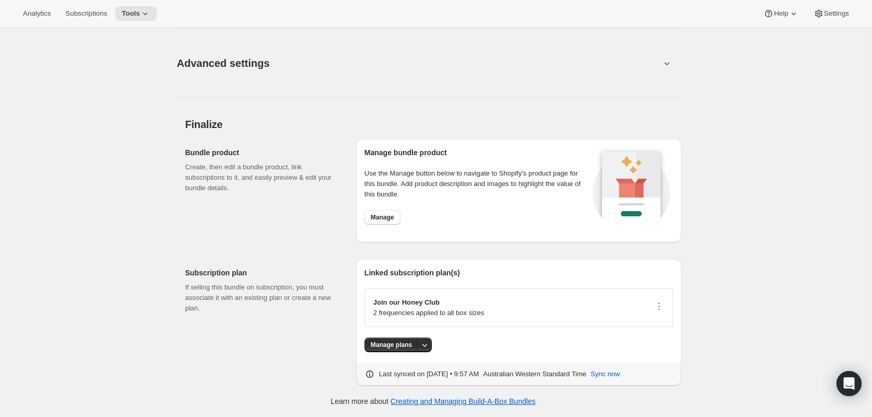
scroll to position [1358, 0]
click at [374, 216] on span "Manage" at bounding box center [382, 217] width 23 height 8
click at [842, 376] on div "Open Intercom Messenger" at bounding box center [849, 384] width 28 height 28
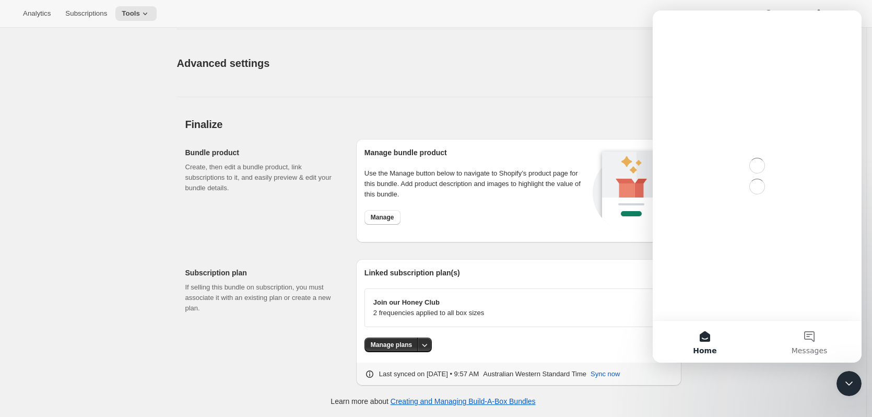
scroll to position [0, 0]
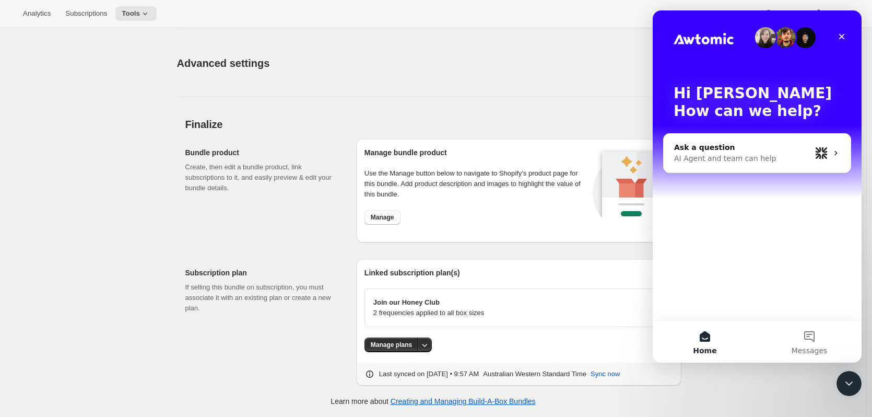
drag, startPoint x: 546, startPoint y: 19, endPoint x: 549, endPoint y: 5, distance: 15.1
click at [545, 19] on div "Analytics Subscriptions Tools Help Settings" at bounding box center [436, 14] width 872 height 28
click at [310, 324] on div "Subscription plan If selling this bundle on subscription, you must associate it…" at bounding box center [266, 322] width 162 height 126
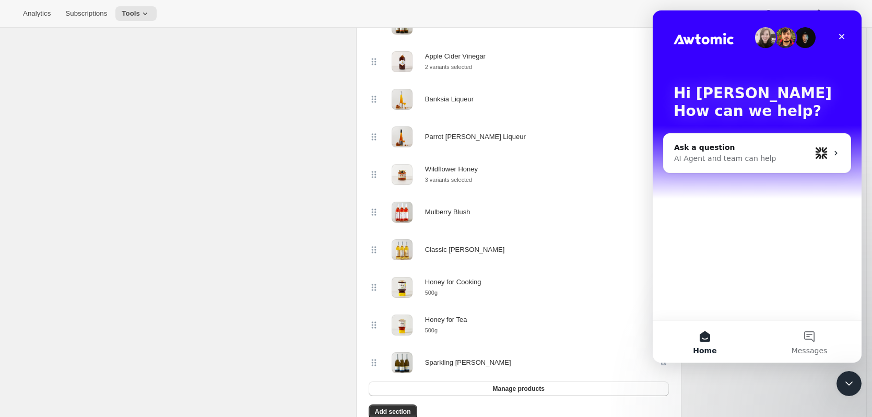
scroll to position [470, 0]
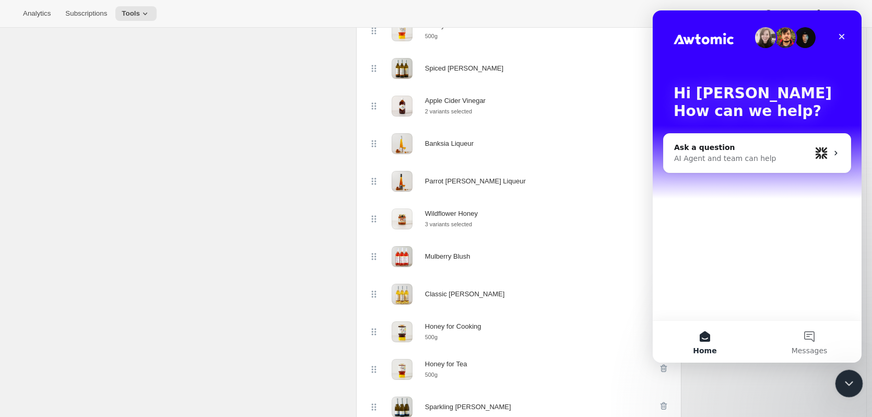
click at [848, 386] on icon "Close Intercom Messenger" at bounding box center [847, 381] width 13 height 13
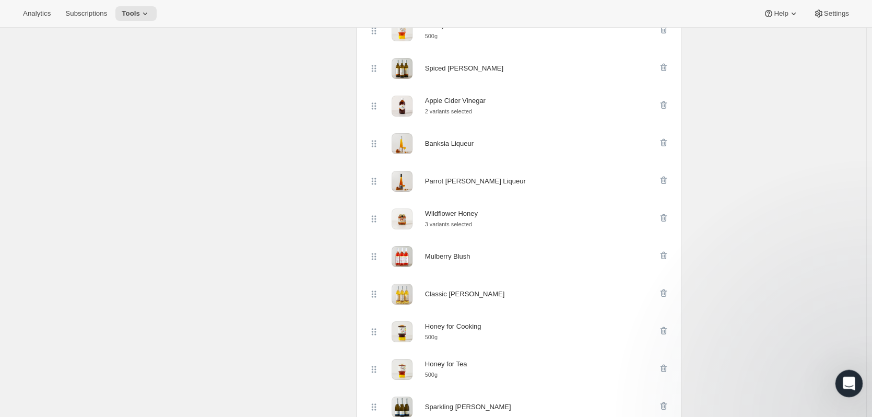
scroll to position [0, 0]
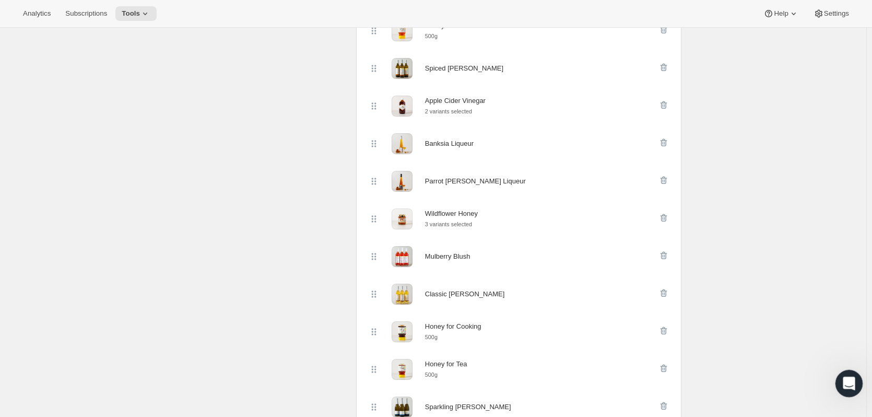
click at [848, 385] on icon "Open Intercom Messenger" at bounding box center [847, 381] width 17 height 17
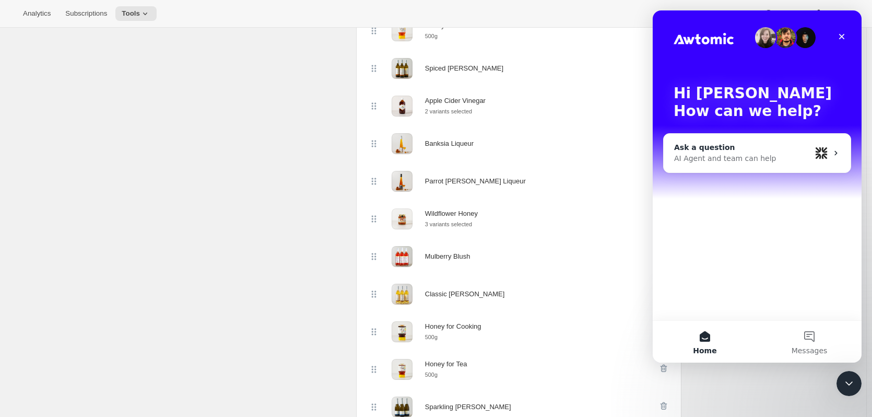
click at [763, 161] on div "AI Agent and team can help" at bounding box center [742, 158] width 137 height 11
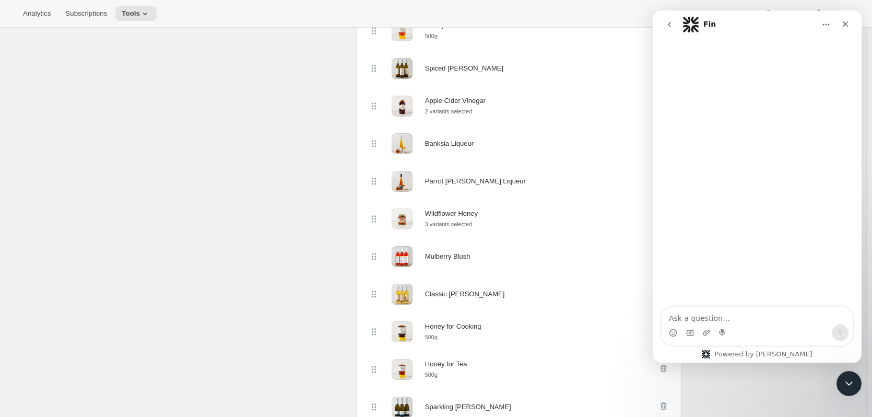
click at [745, 315] on textarea "Ask a question…" at bounding box center [756, 315] width 191 height 18
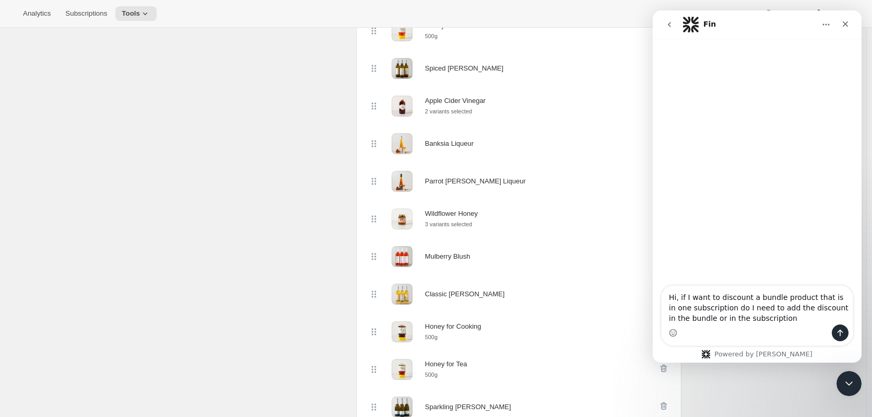
type textarea "Hi, if I want to discount a bundle product that is in one subscription do I nee…"
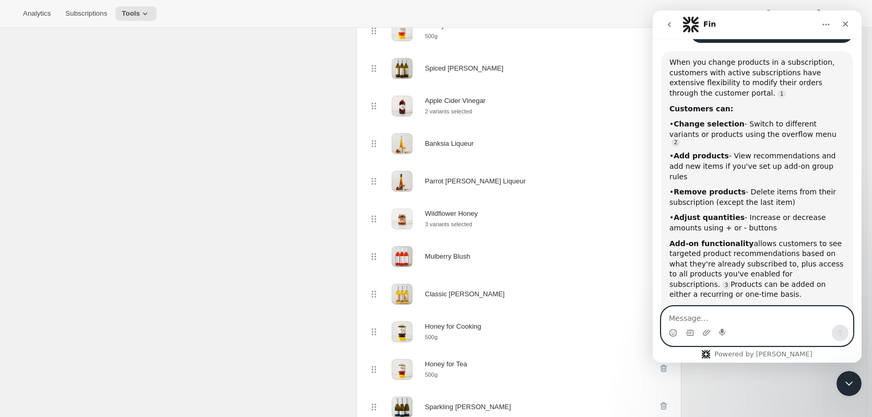
scroll to position [542, 0]
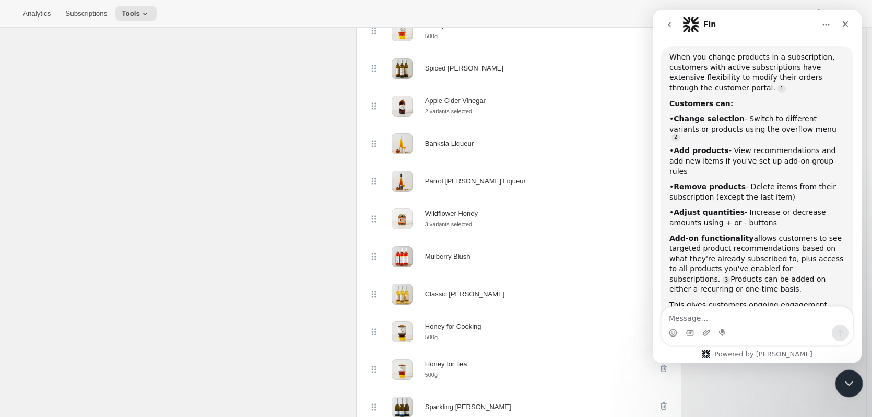
click at [842, 393] on div "Close Intercom Messenger" at bounding box center [847, 381] width 25 height 25
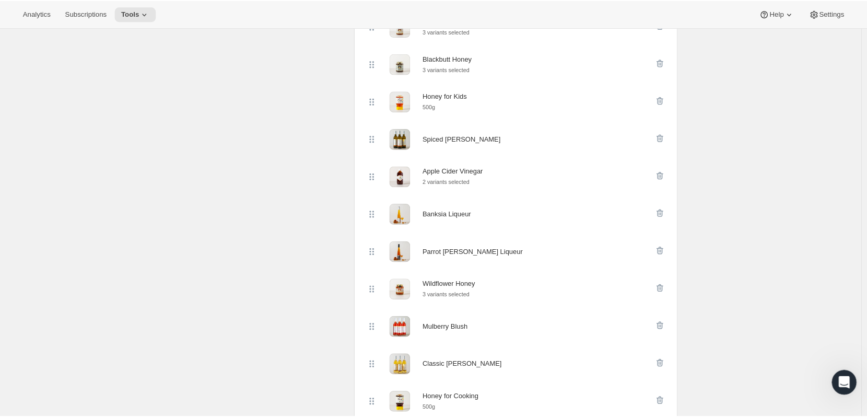
scroll to position [314, 0]
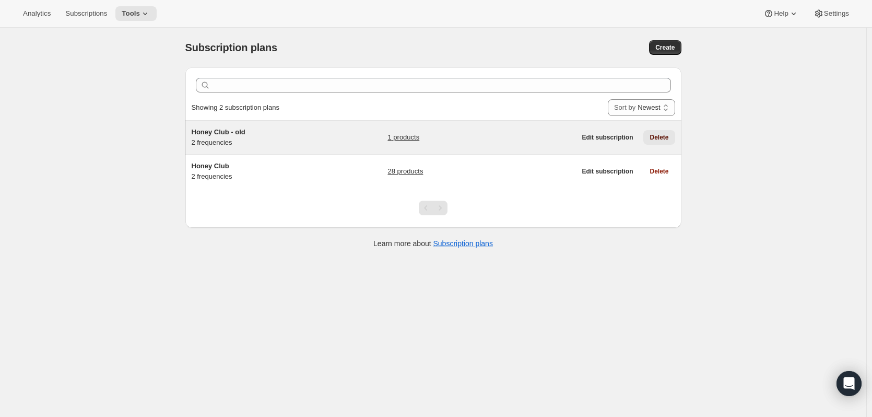
click at [671, 138] on button "Delete" at bounding box center [658, 137] width 31 height 15
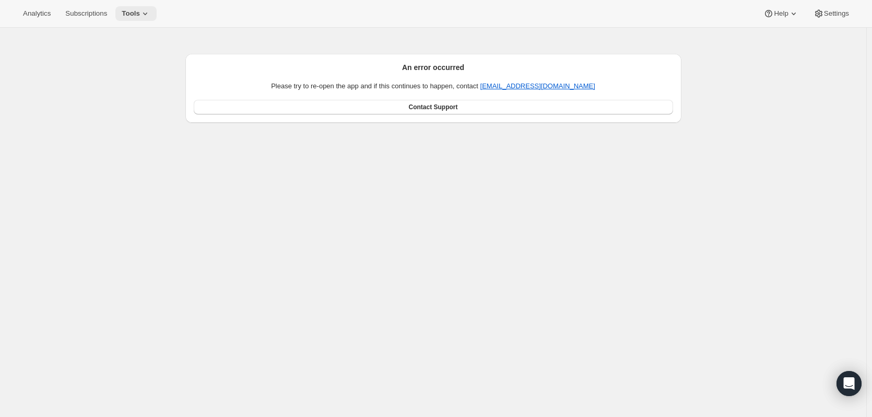
click at [145, 9] on icon at bounding box center [145, 13] width 10 height 10
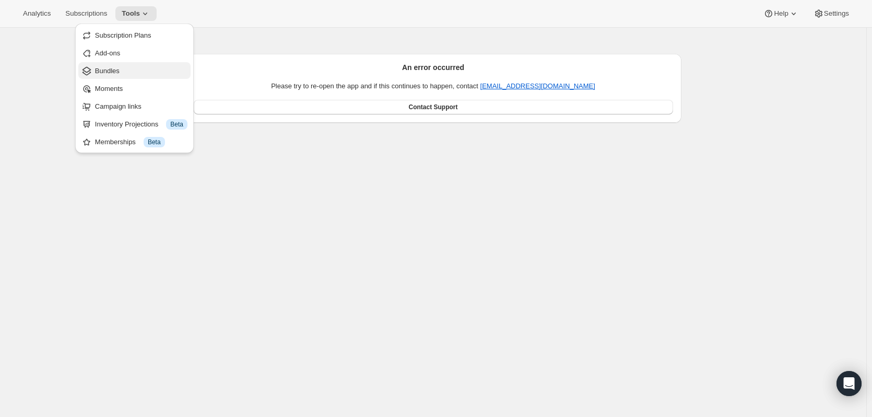
click at [130, 75] on span "Bundles" at bounding box center [141, 71] width 92 height 10
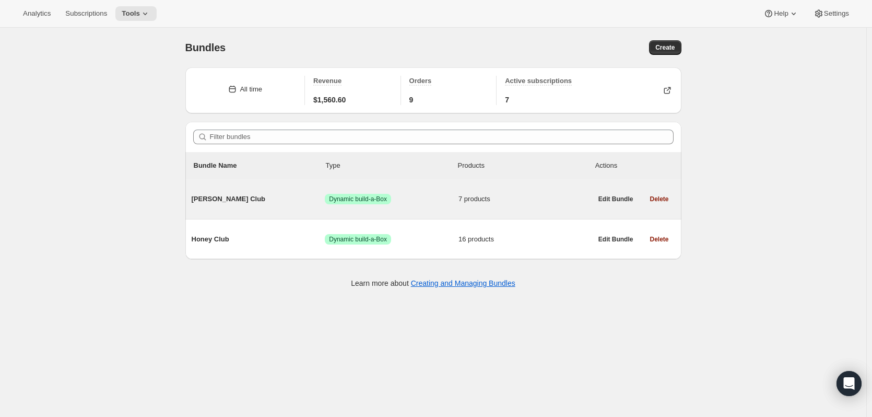
click at [199, 202] on span "[PERSON_NAME] Club" at bounding box center [259, 199] width 134 height 10
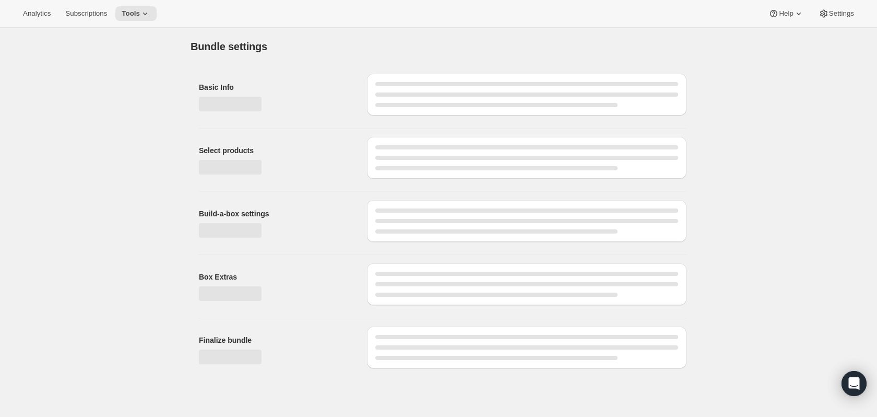
type input "[PERSON_NAME] Club"
radio input "true"
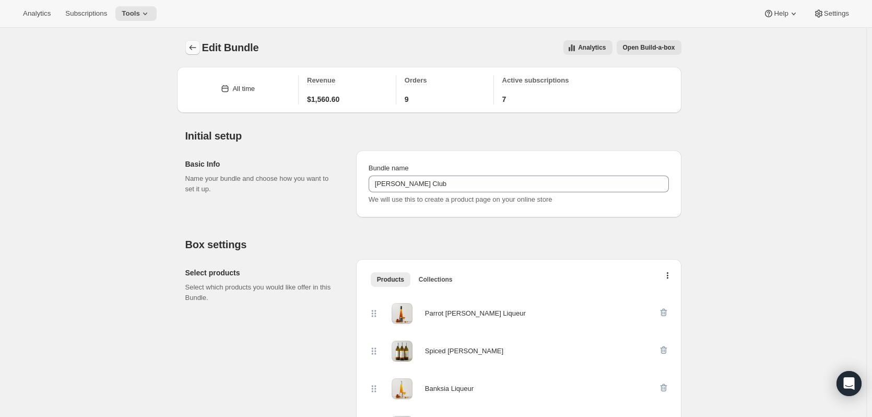
click at [194, 49] on icon "Bundles" at bounding box center [192, 47] width 10 height 10
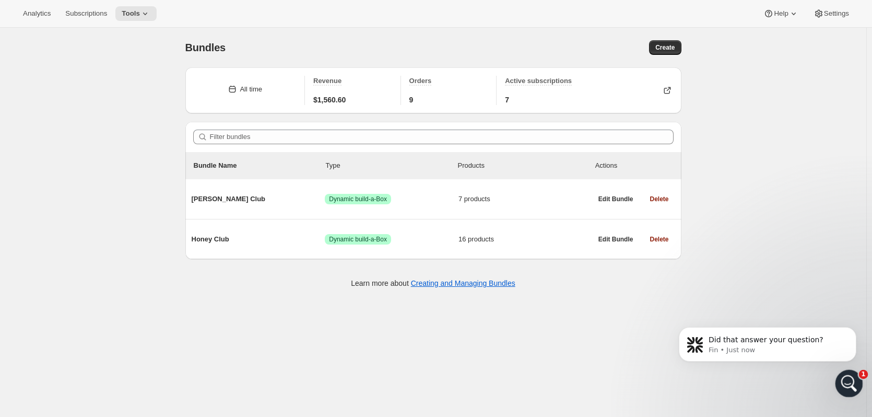
click at [852, 378] on icon "Open Intercom Messenger" at bounding box center [847, 381] width 17 height 17
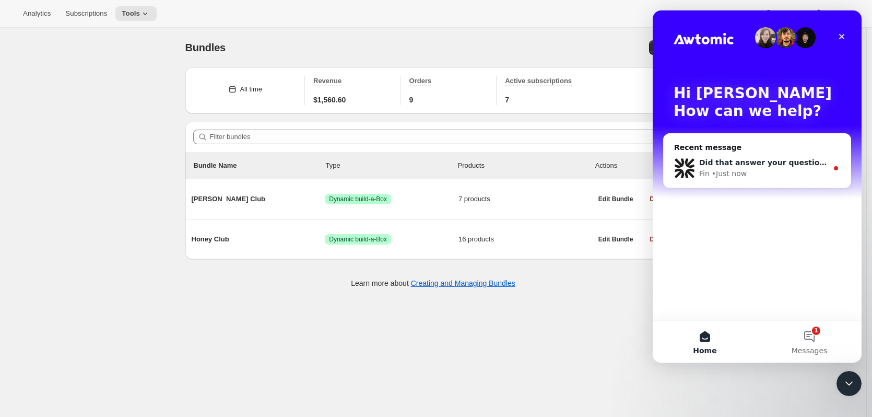
click at [783, 180] on div "Did that answer your question? Fin • Just now" at bounding box center [756, 168] width 187 height 39
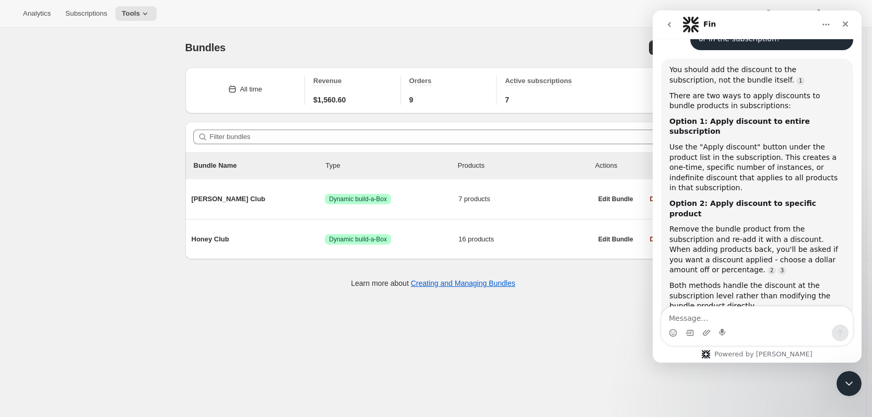
scroll to position [117, 0]
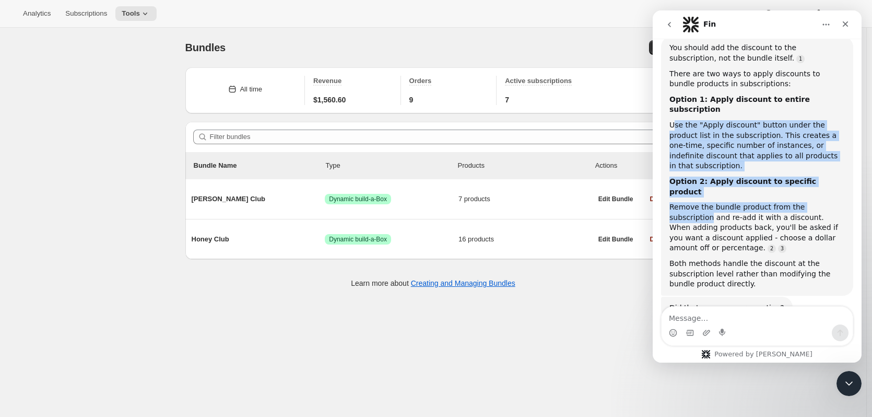
drag, startPoint x: 675, startPoint y: 118, endPoint x: 832, endPoint y: 169, distance: 164.4
click at [832, 169] on div "You should add the discount to the subscription, not the bundle itself. There a…" at bounding box center [756, 166] width 175 height 246
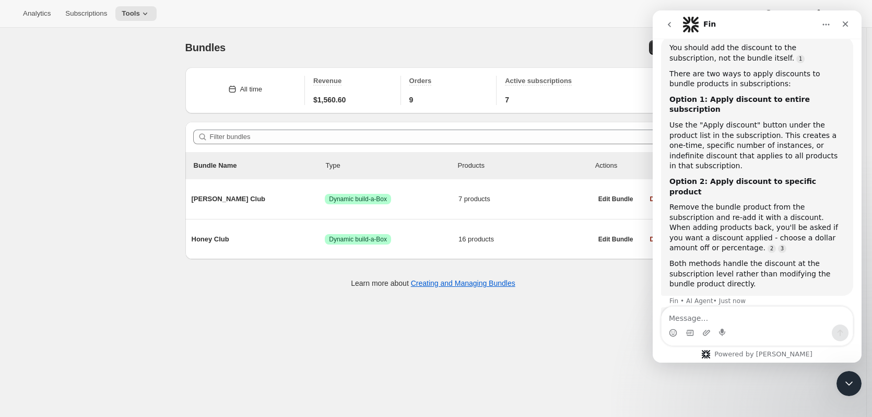
click at [724, 258] on div "Both methods handle the discount at the subscription level rather than modifyin…" at bounding box center [756, 273] width 175 height 31
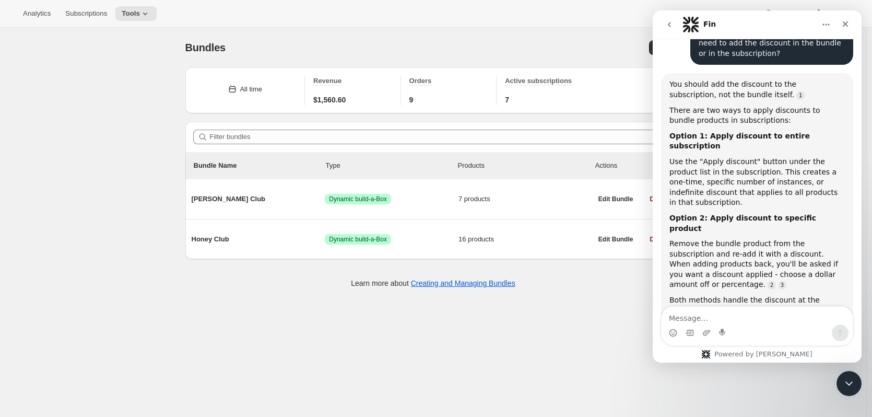
scroll to position [65, 0]
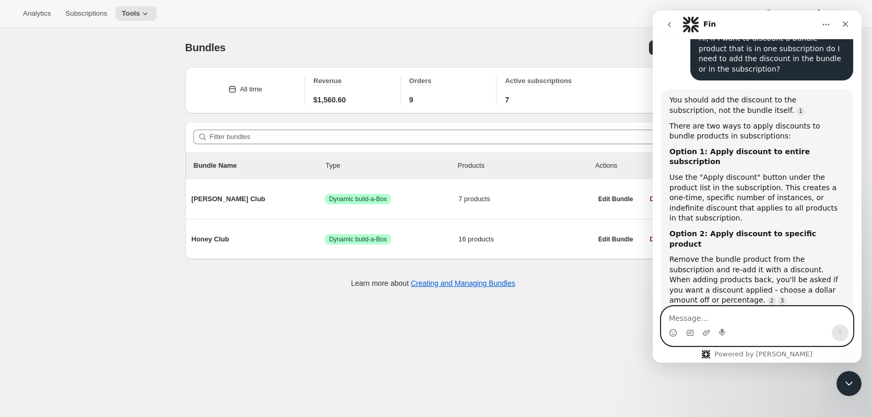
click at [782, 323] on textarea "Message…" at bounding box center [756, 315] width 191 height 18
drag, startPoint x: 746, startPoint y: 314, endPoint x: 615, endPoint y: 338, distance: 133.7
click html "Fin Thanks for visiting Awtomic Subscriptions! We are happy to chat with you he…"
click at [709, 319] on textarea "If I add" at bounding box center [756, 315] width 191 height 18
drag, startPoint x: 709, startPoint y: 319, endPoint x: 586, endPoint y: 325, distance: 123.8
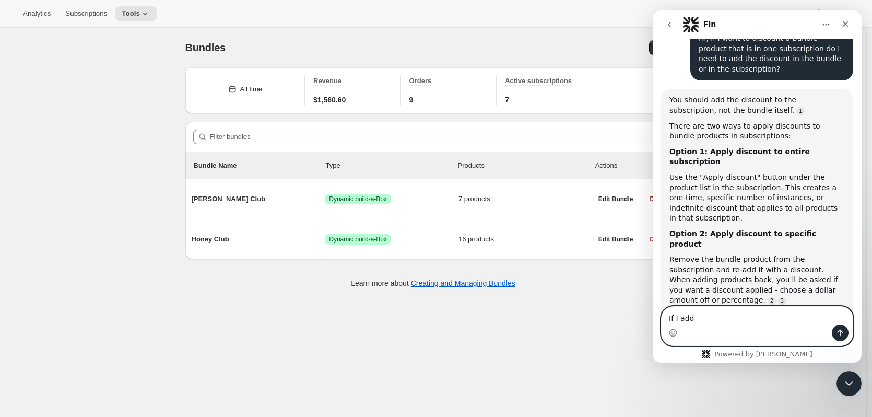
click html "Fin Thanks for visiting Awtomic Subscriptions! We are happy to chat with you he…"
type textarea "I"
type textarea "W"
type textarea "Yes"
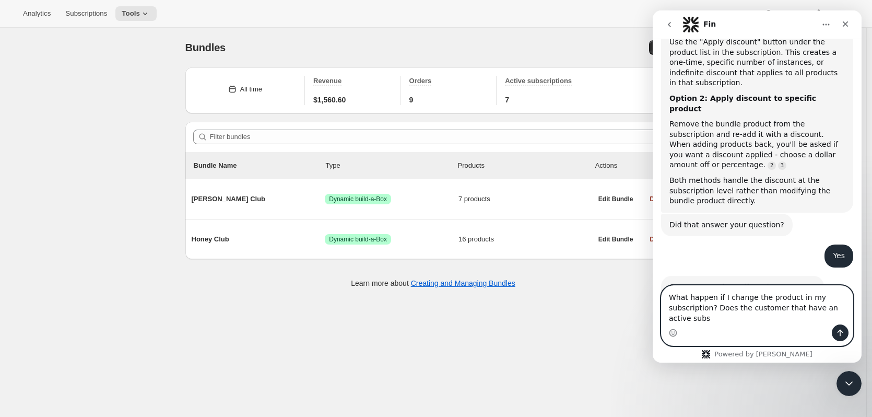
scroll to position [211, 0]
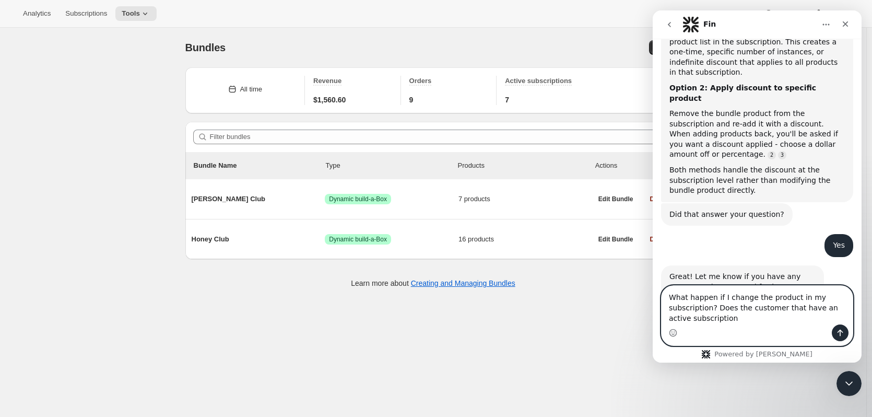
click at [725, 309] on textarea "What happen if I change the product in my subscription? Does the customer that …" at bounding box center [756, 305] width 191 height 39
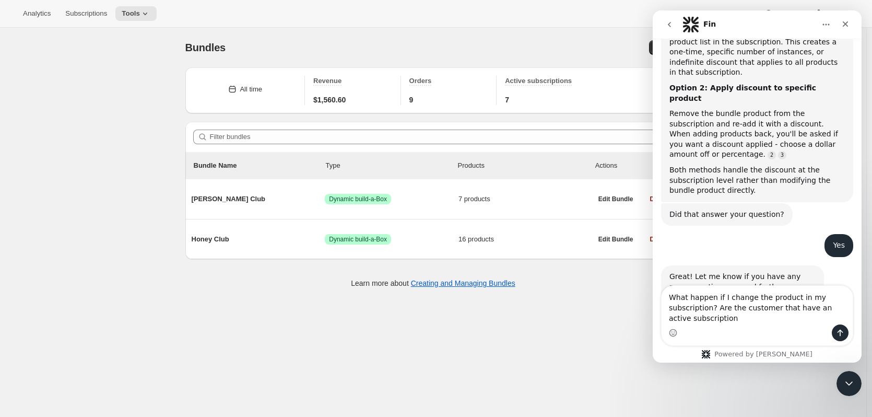
click at [724, 325] on div "Intercom messenger" at bounding box center [756, 332] width 191 height 17
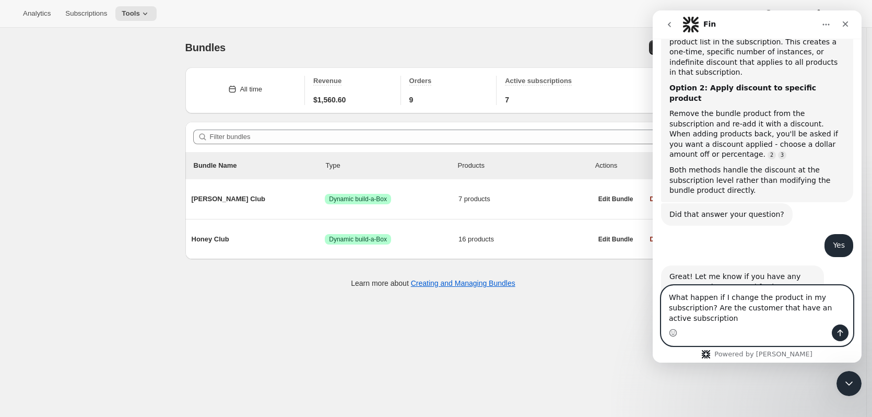
click at [724, 319] on textarea "What happen if I change the product in my subscription? Are the customer that h…" at bounding box center [756, 305] width 191 height 39
type textarea "What happen if I change the product in my subscription? Are the customer that h…"
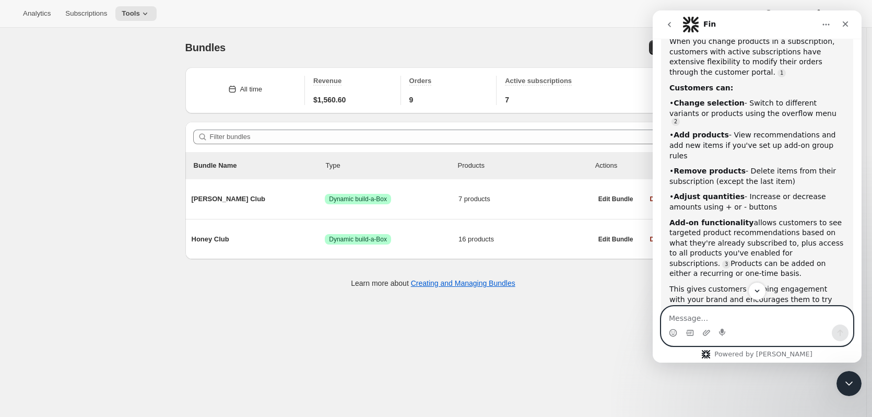
scroll to position [558, 0]
type textarea "Yes"
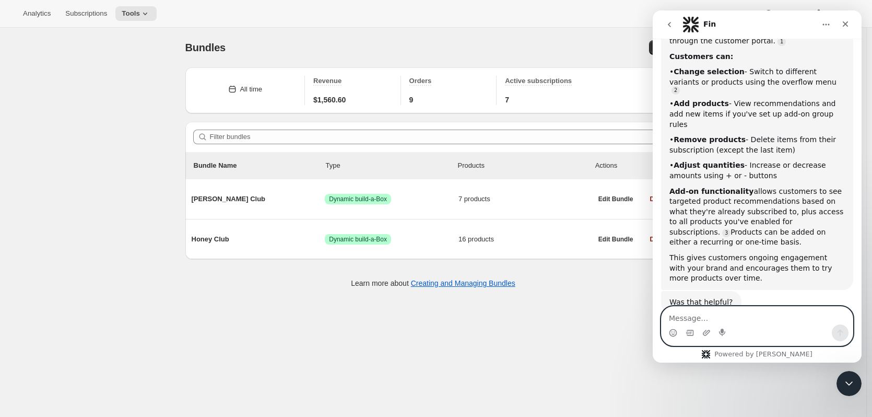
scroll to position [623, 0]
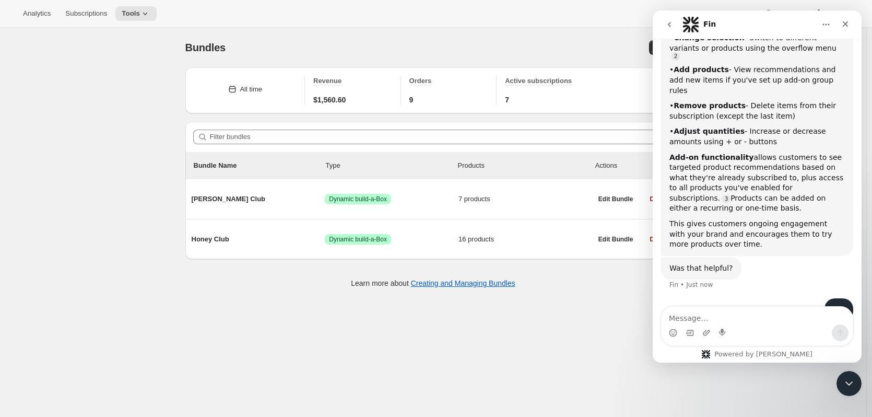
click at [406, 336] on div "Bundles. This page is ready Bundles Create All time Revenue $1,560.60 Orders 9 …" at bounding box center [433, 236] width 866 height 417
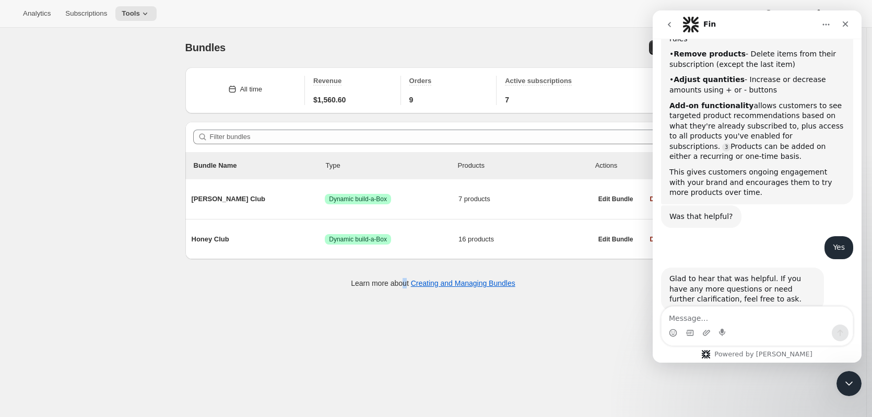
scroll to position [641, 0]
